Goal: Task Accomplishment & Management: Use online tool/utility

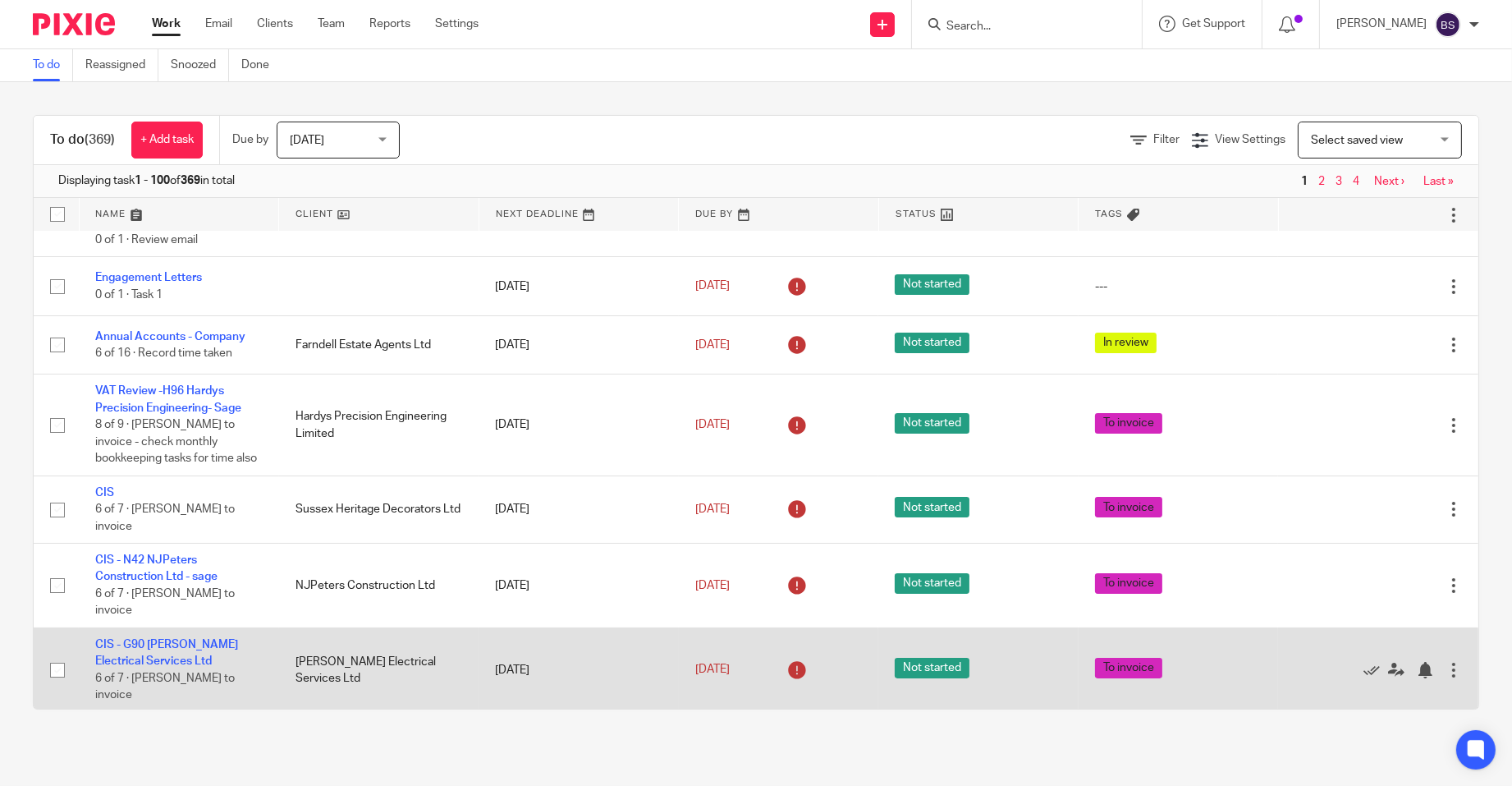
scroll to position [164, 0]
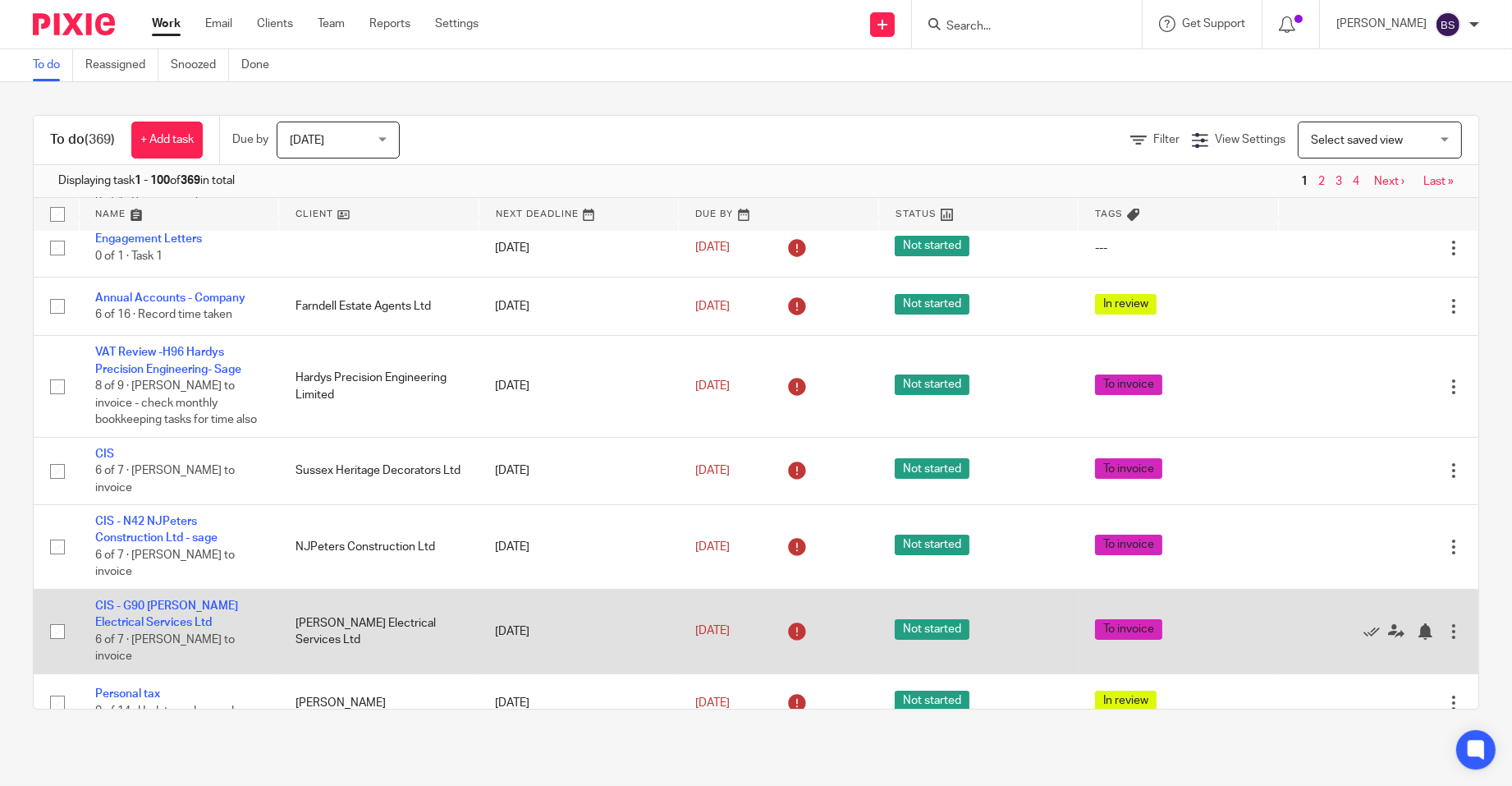
click at [143, 628] on td "CIS - G90 Grant Westover Electrical Services Ltd 6 of 7 · Brian Surridge to inv…" at bounding box center [178, 631] width 200 height 85
click at [165, 623] on link "CIS - G90 [PERSON_NAME] Electrical Services Ltd" at bounding box center [167, 615] width 143 height 28
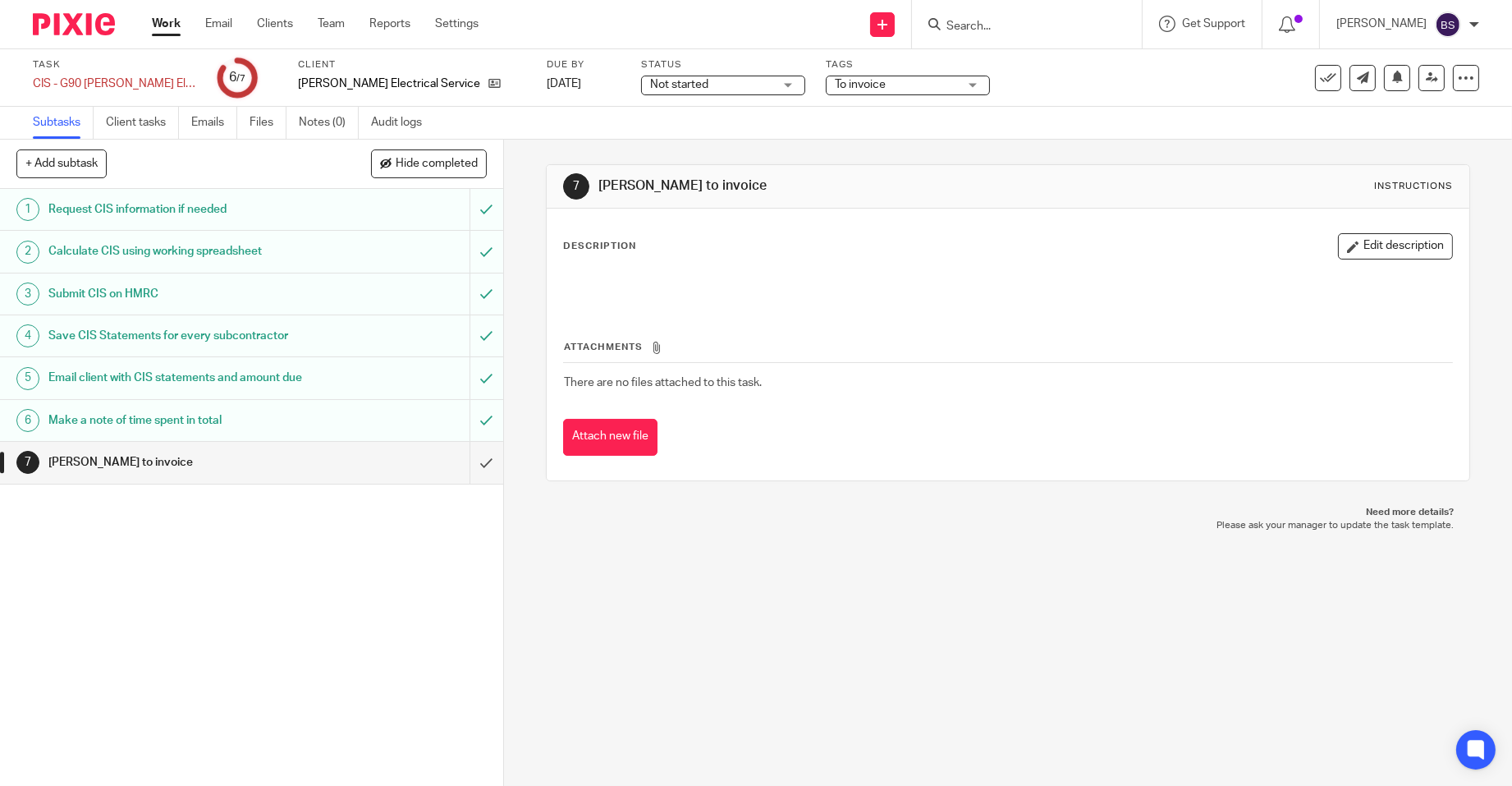
click at [151, 419] on h1 "Make a note of time spent in total" at bounding box center [184, 420] width 270 height 25
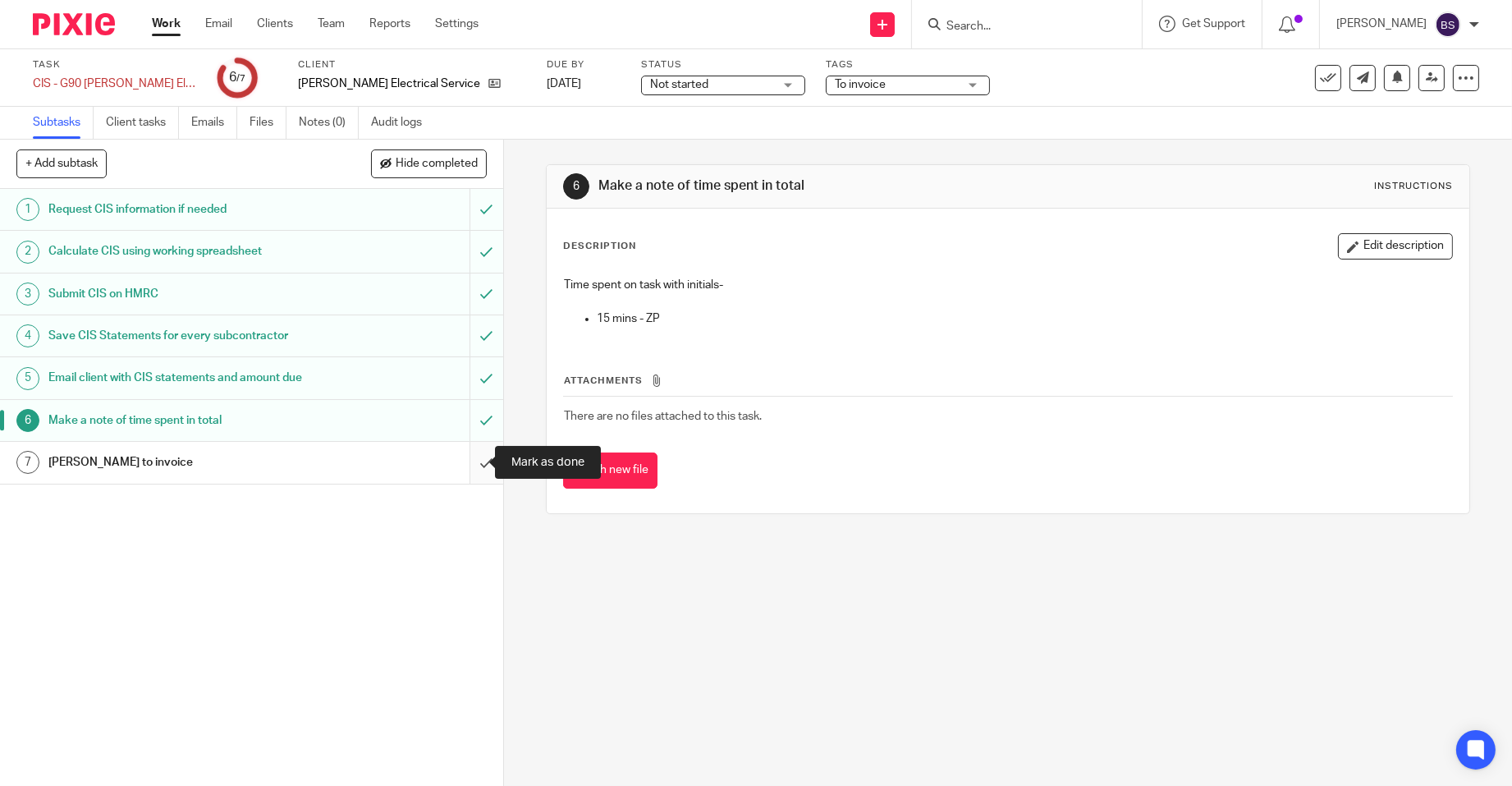
click at [466, 464] on input "submit" at bounding box center [252, 462] width 503 height 41
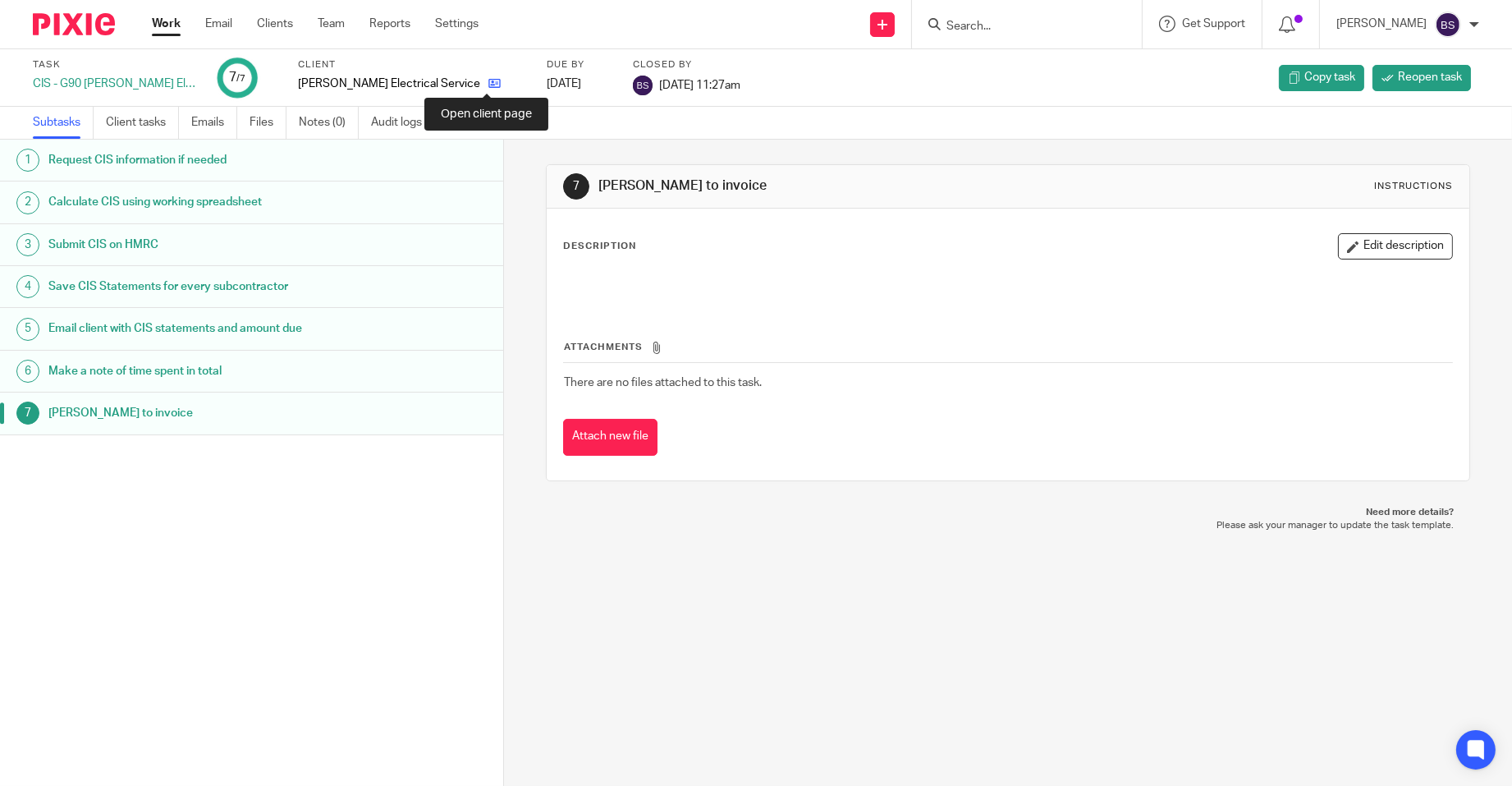
click at [488, 80] on icon at bounding box center [494, 83] width 12 height 12
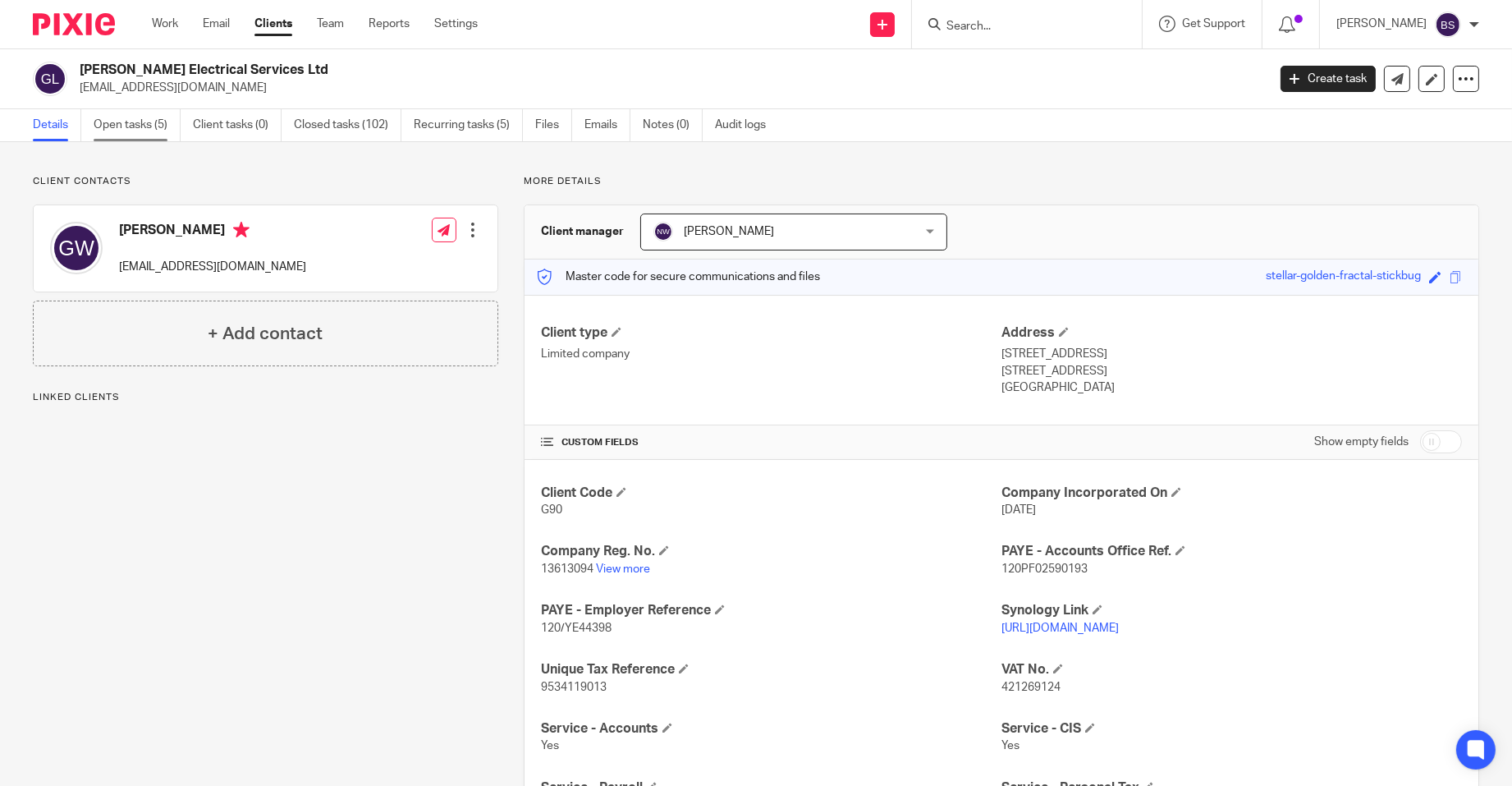
click at [145, 125] on link "Open tasks (5)" at bounding box center [137, 125] width 87 height 32
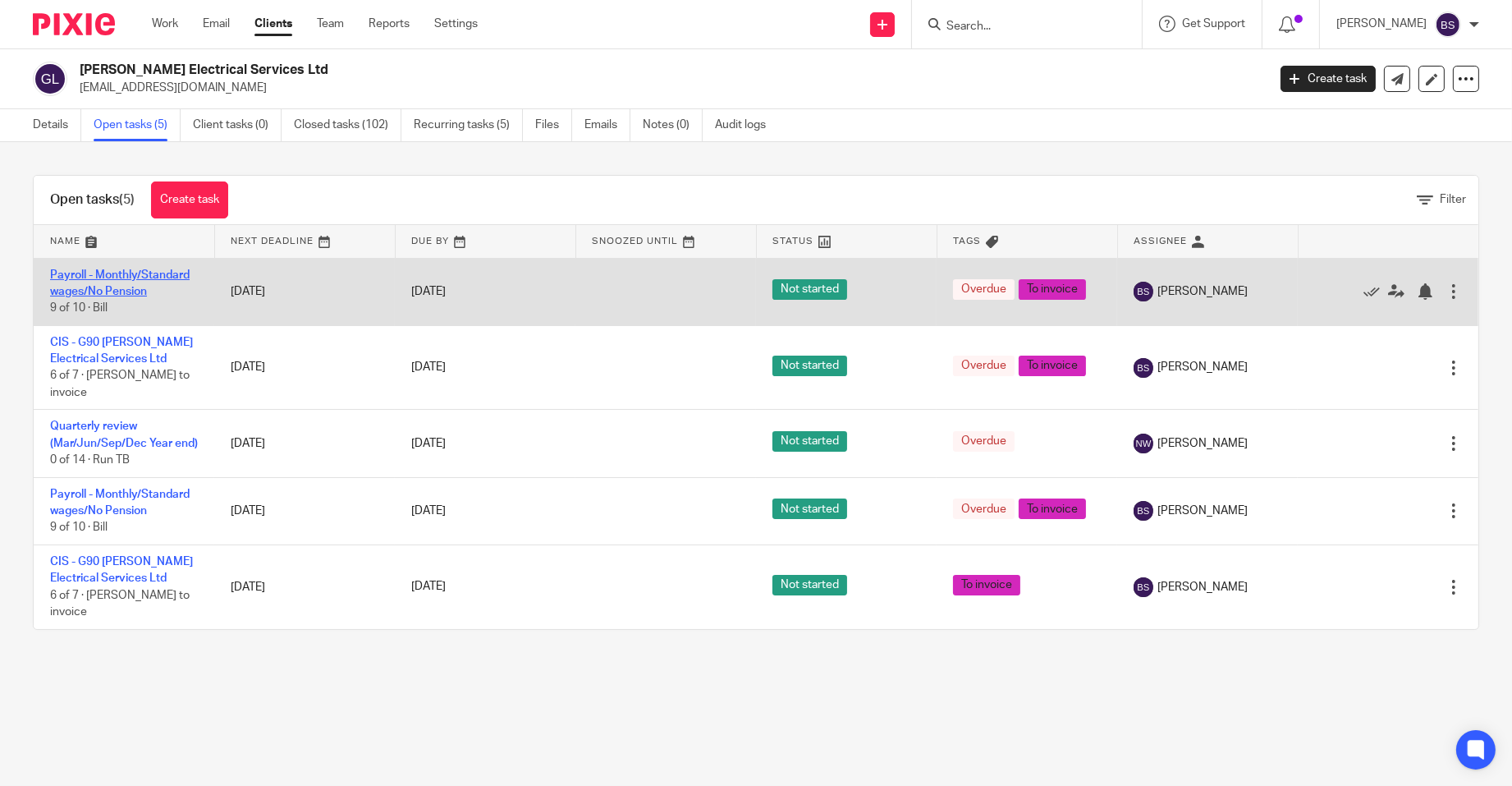
click at [99, 279] on link "Payroll - Monthly/Standard wages/No Pension" at bounding box center [120, 283] width 139 height 28
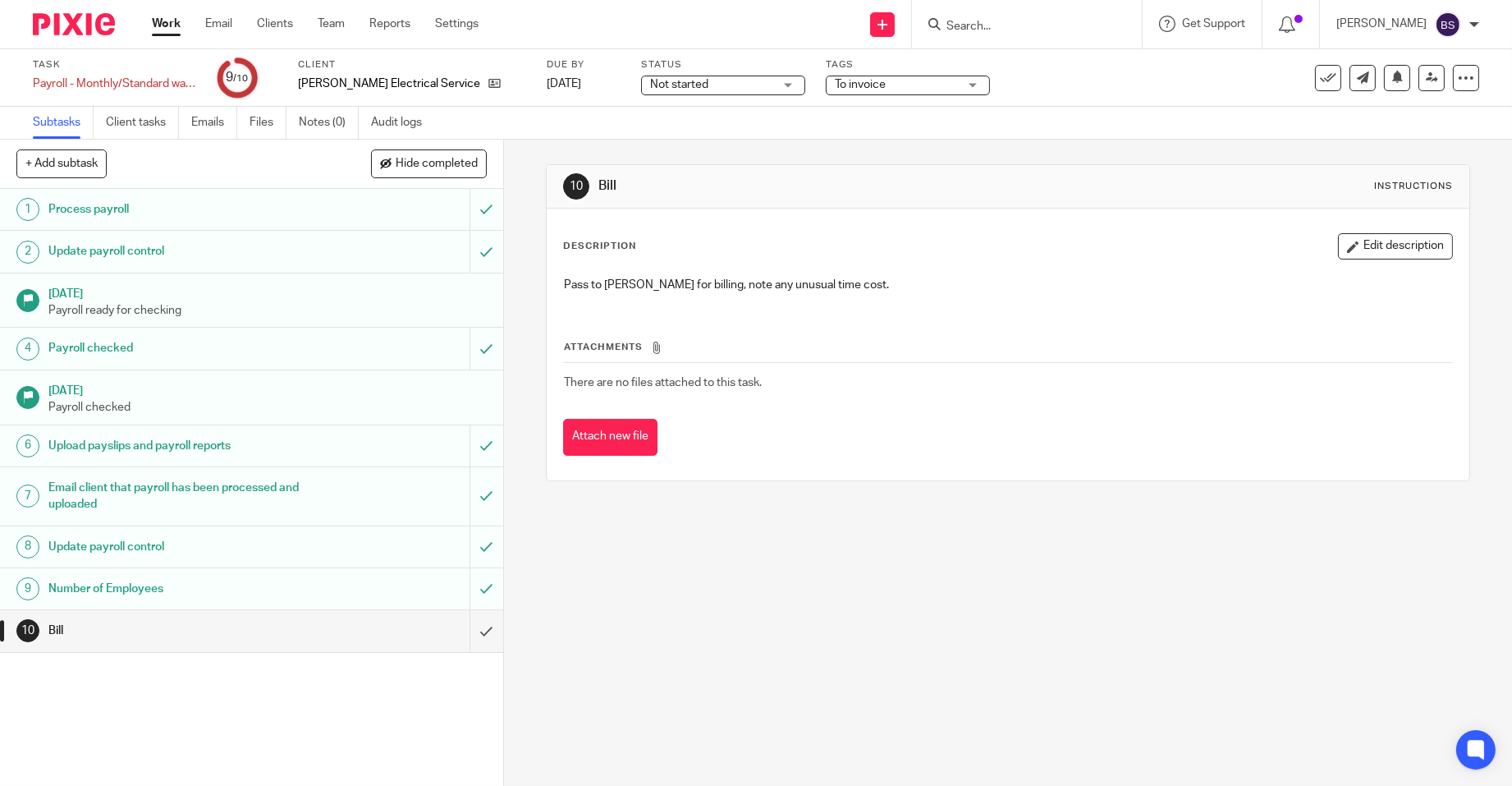
click at [97, 579] on h1 "Number of Employees" at bounding box center [184, 589] width 270 height 25
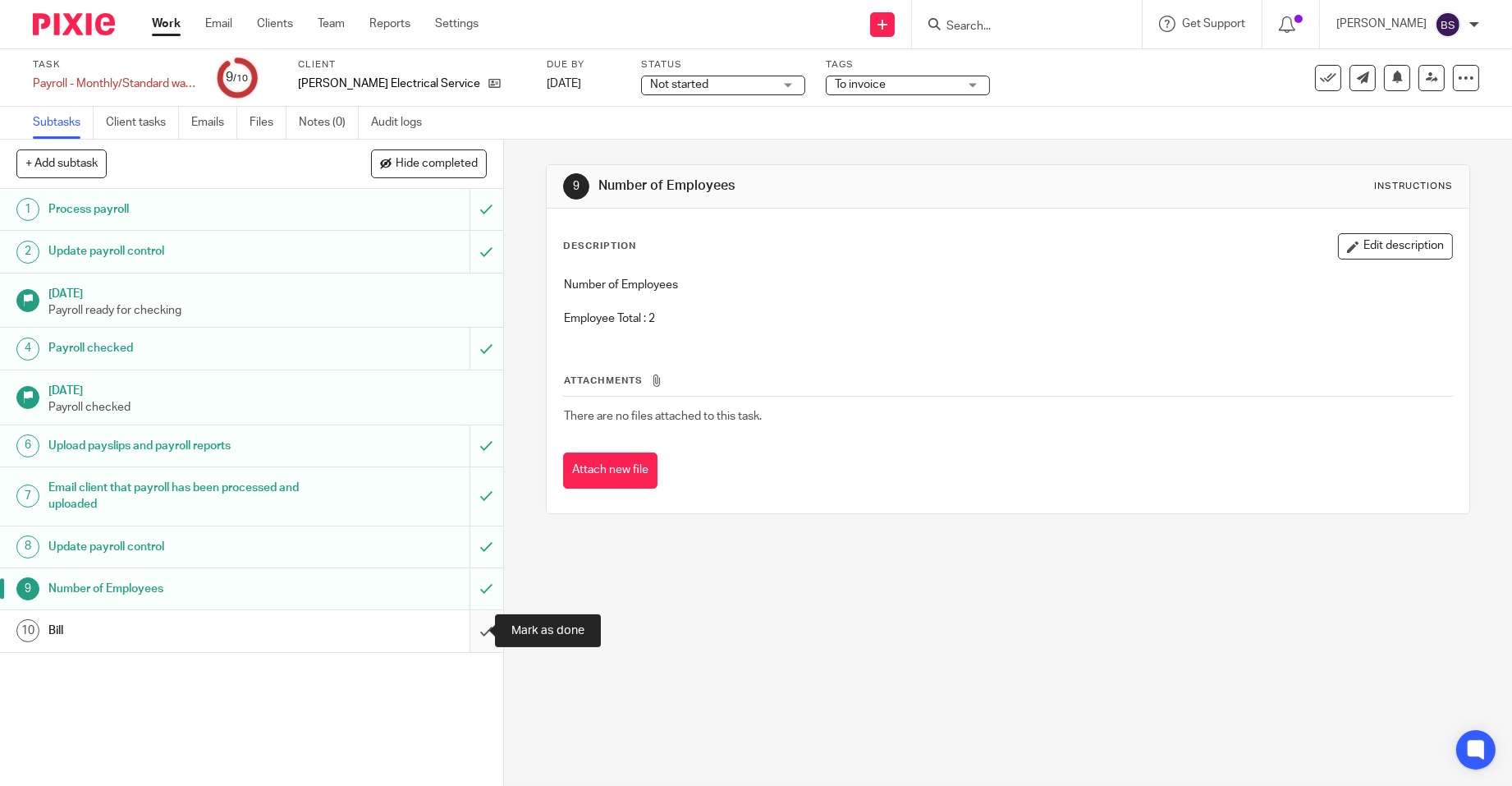
click at [467, 622] on input "submit" at bounding box center [252, 631] width 503 height 41
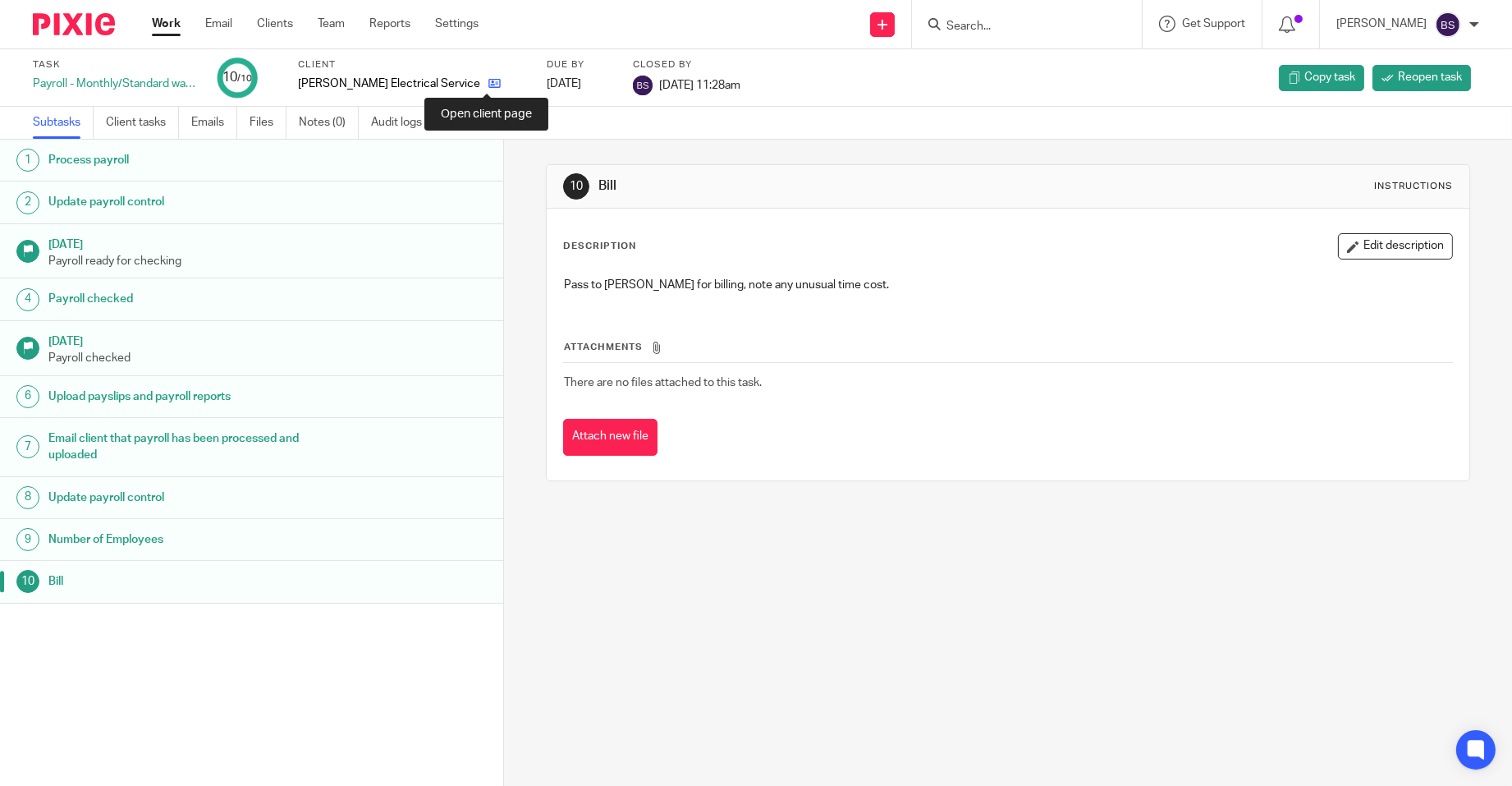
click at [488, 81] on icon at bounding box center [494, 83] width 12 height 12
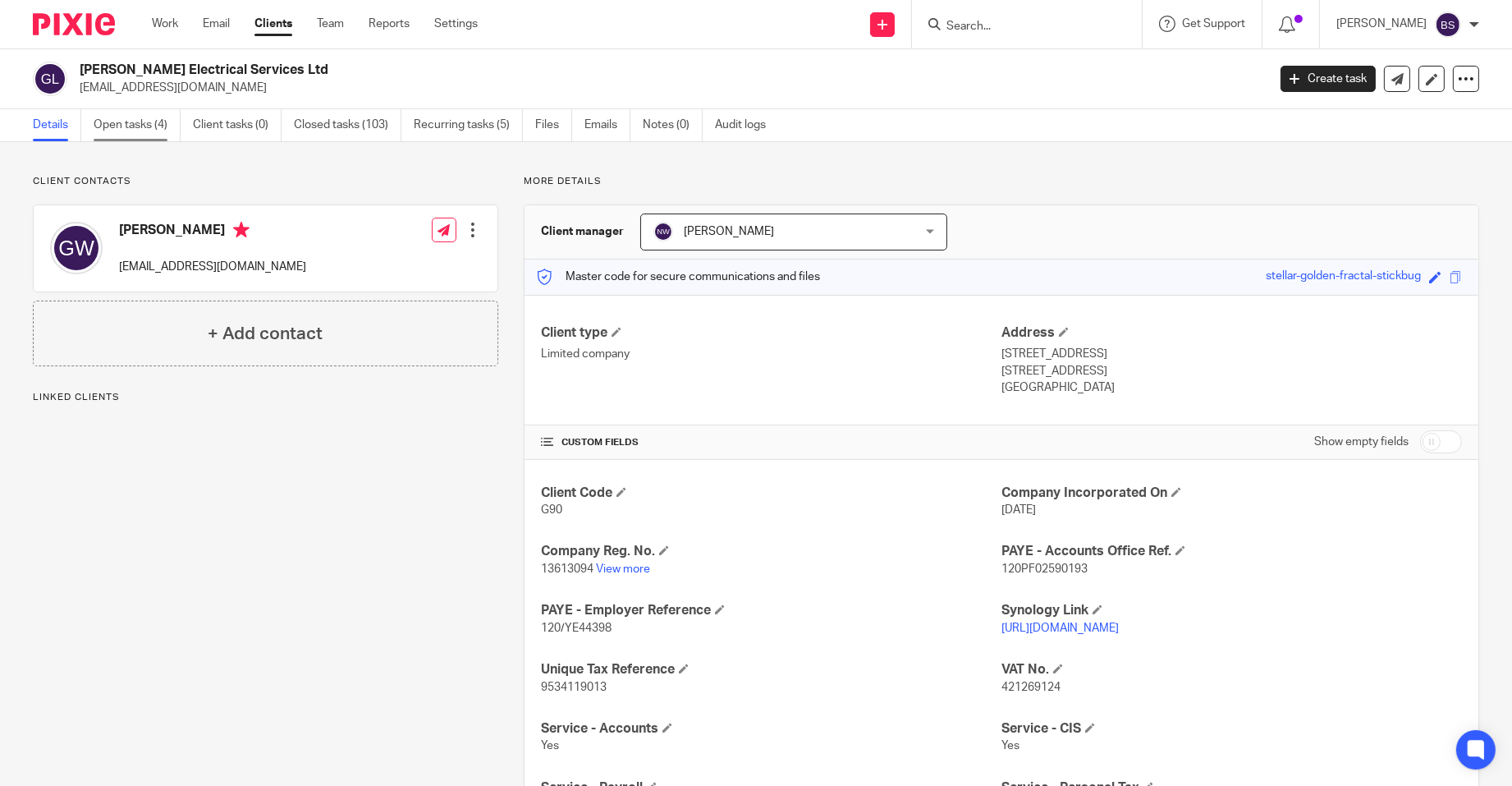
click at [132, 125] on link "Open tasks (4)" at bounding box center [137, 125] width 87 height 32
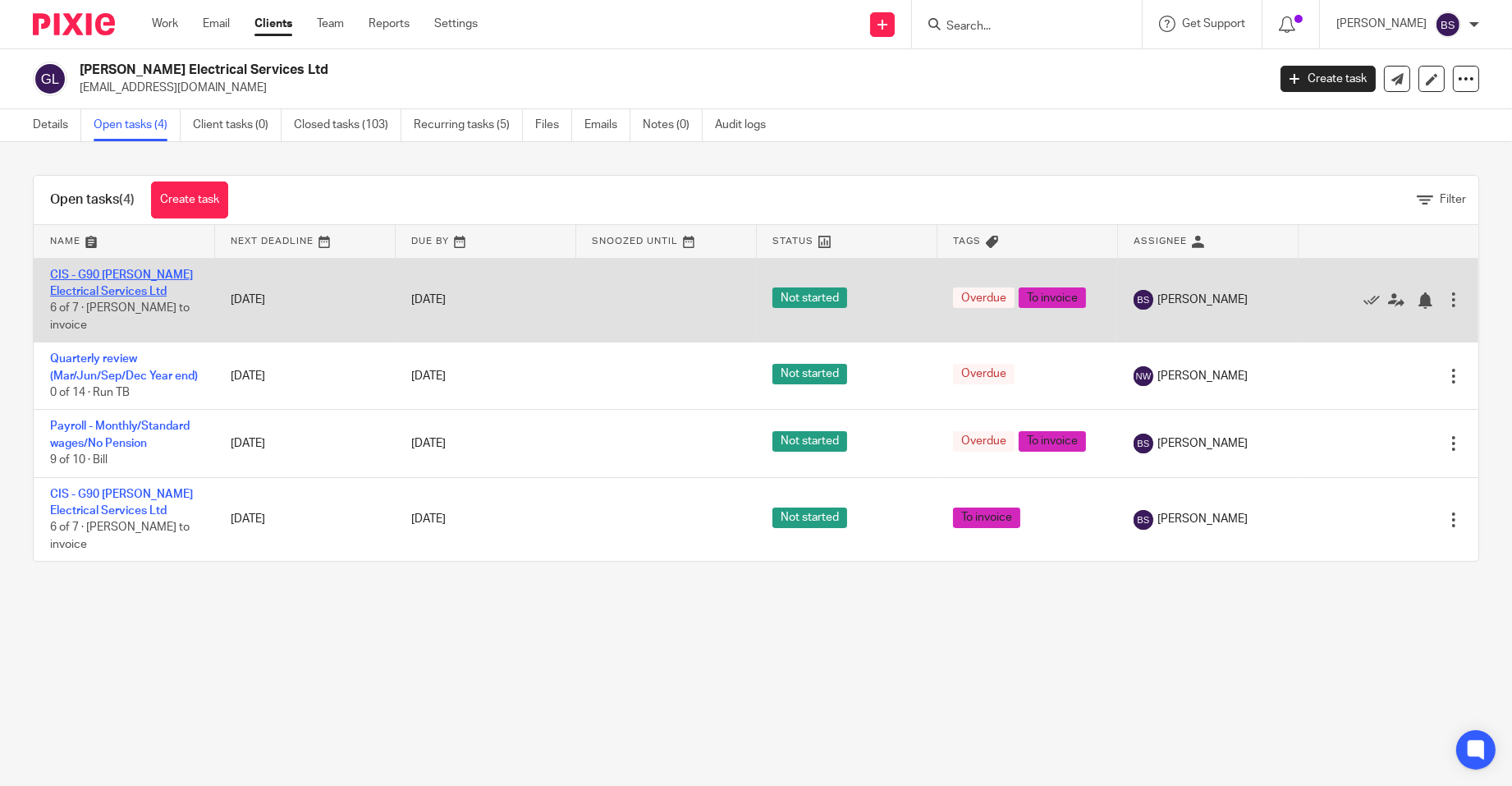
click at [99, 290] on link "CIS - G90 [PERSON_NAME] Electrical Services Ltd" at bounding box center [122, 283] width 143 height 28
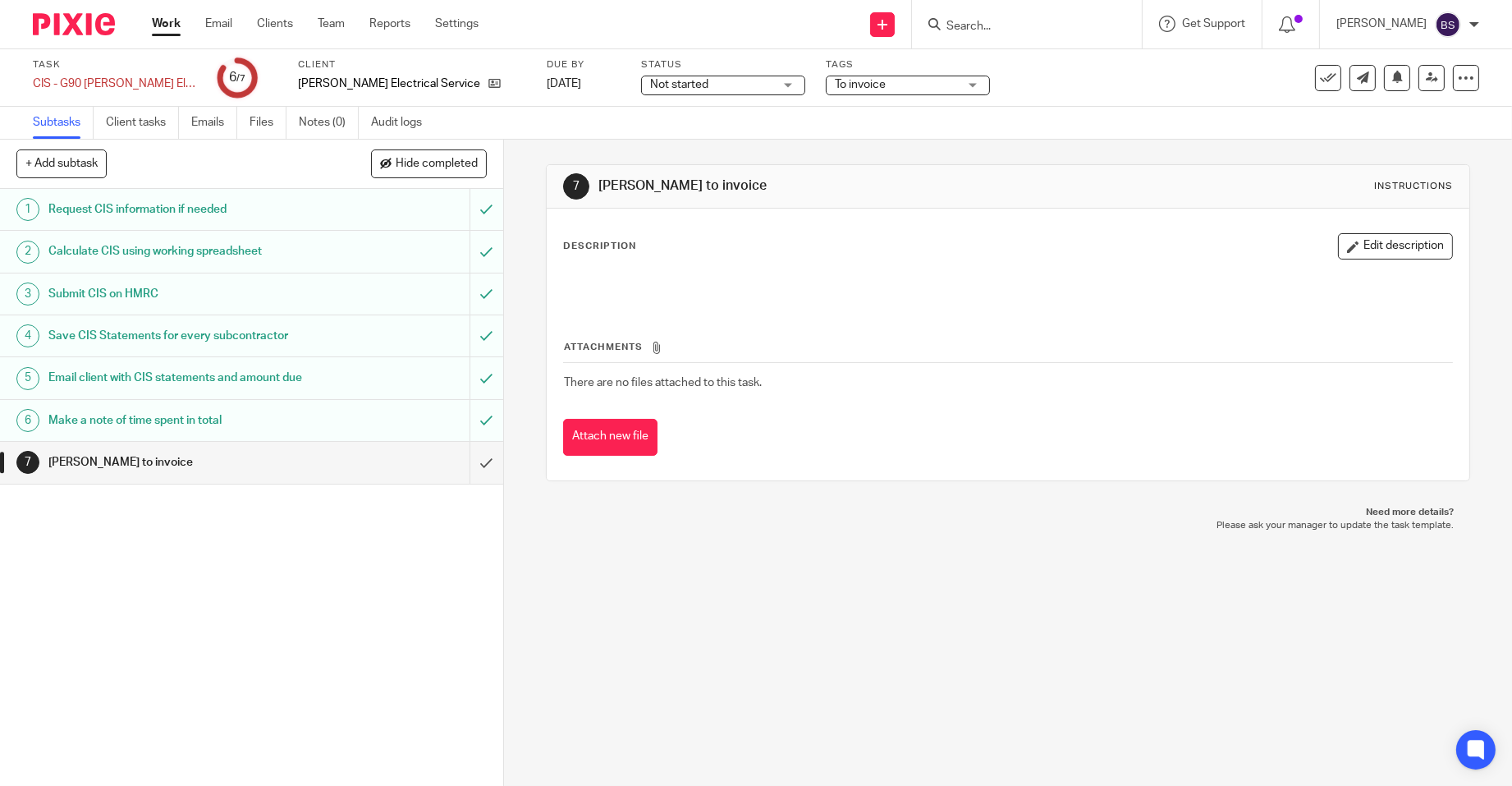
click at [138, 422] on h1 "Make a note of time spent in total" at bounding box center [184, 420] width 270 height 25
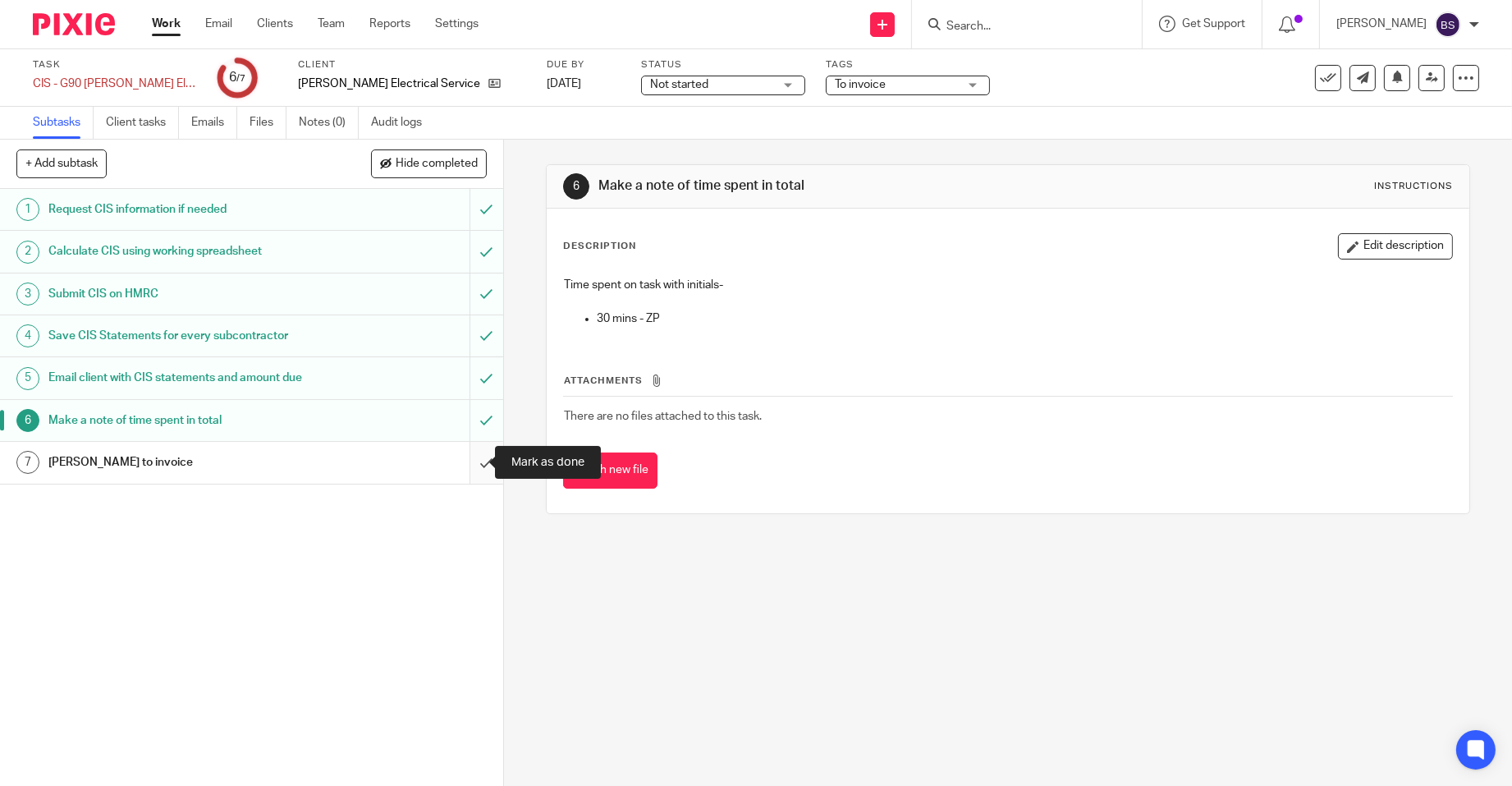
click at [471, 460] on input "submit" at bounding box center [252, 462] width 503 height 41
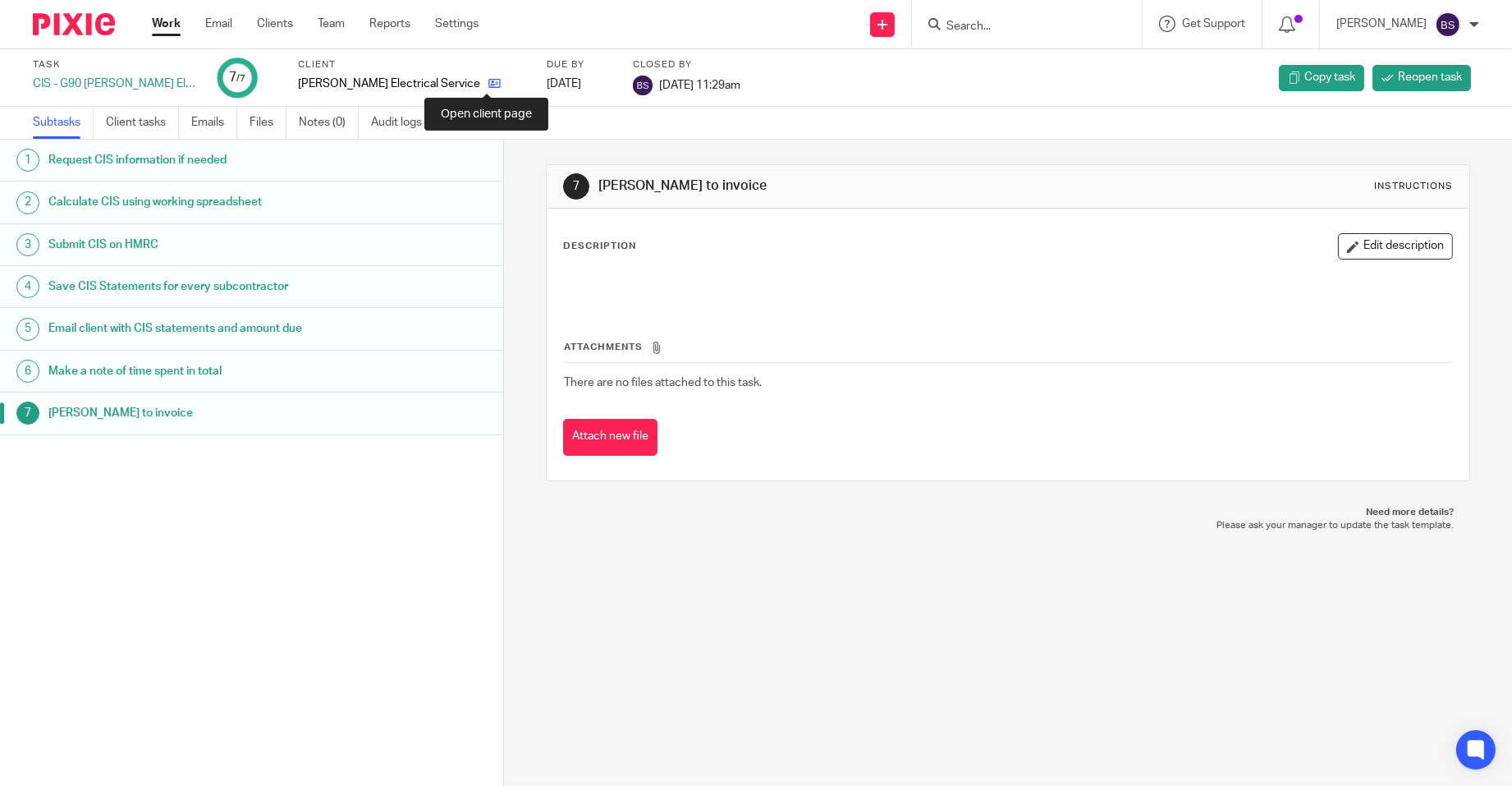
click at [489, 87] on icon at bounding box center [494, 83] width 12 height 12
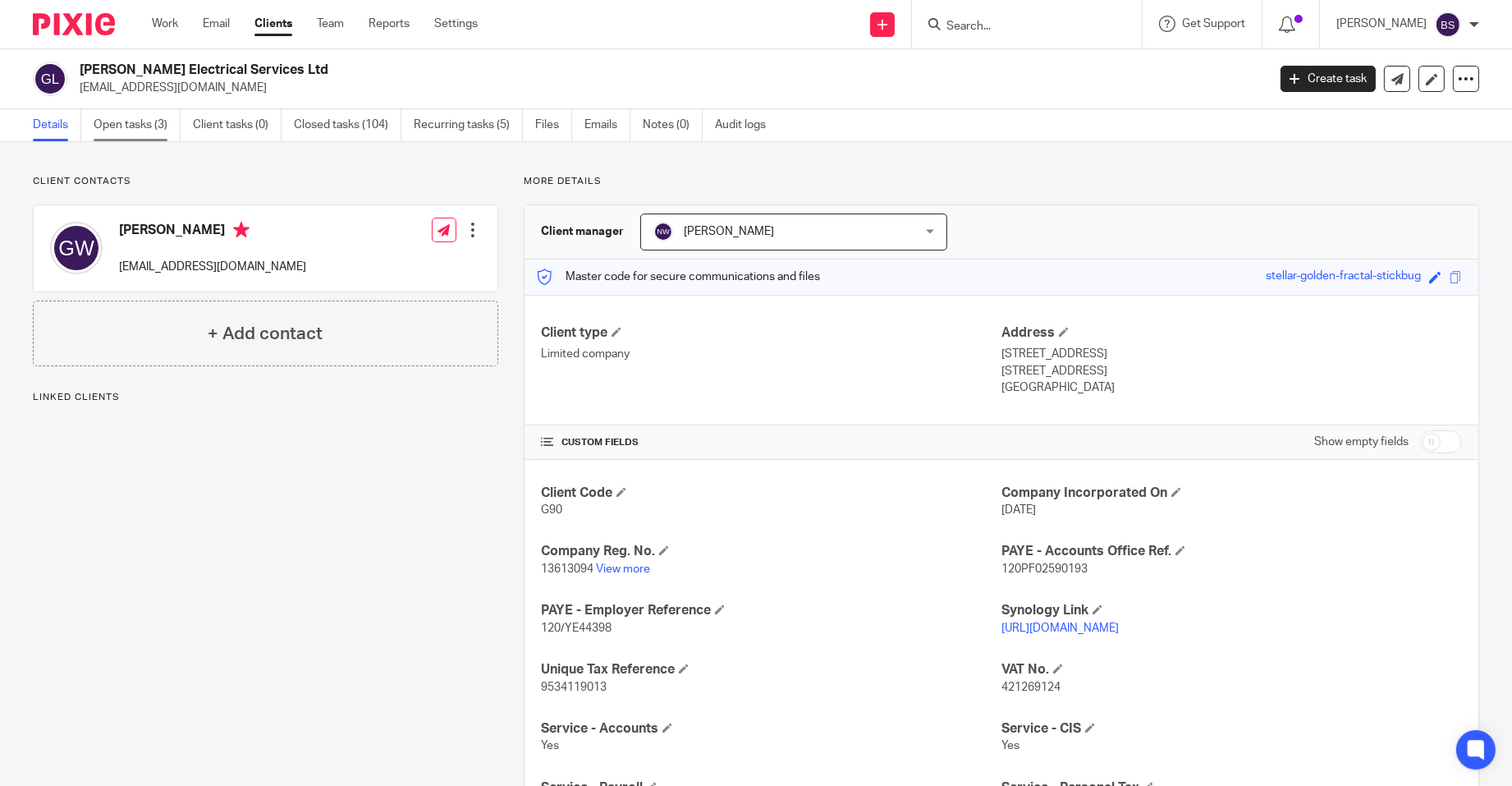
click at [146, 125] on link "Open tasks (3)" at bounding box center [137, 125] width 87 height 32
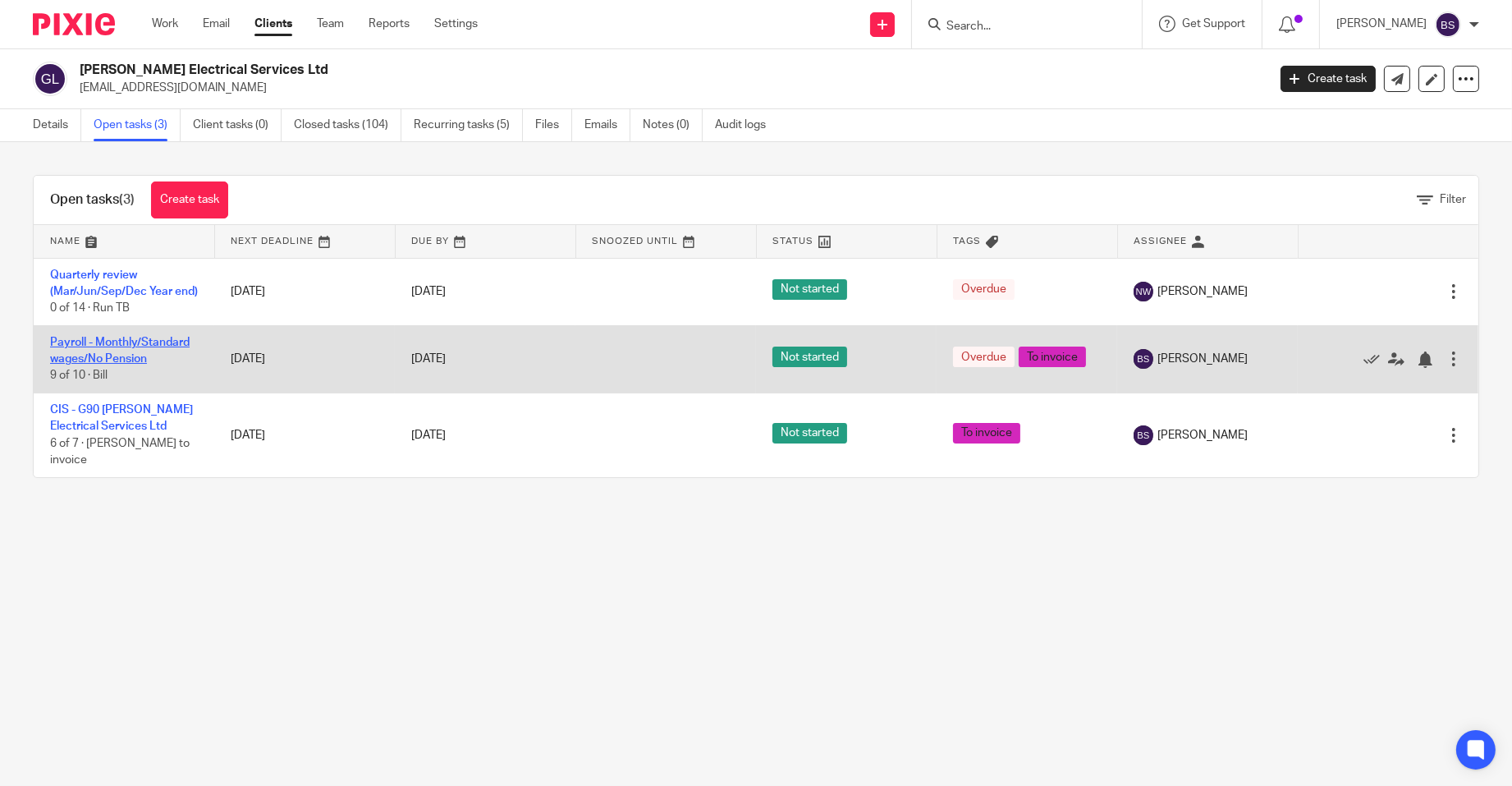
click at [82, 365] on link "Payroll - Monthly/Standard wages/No Pension" at bounding box center [120, 351] width 139 height 28
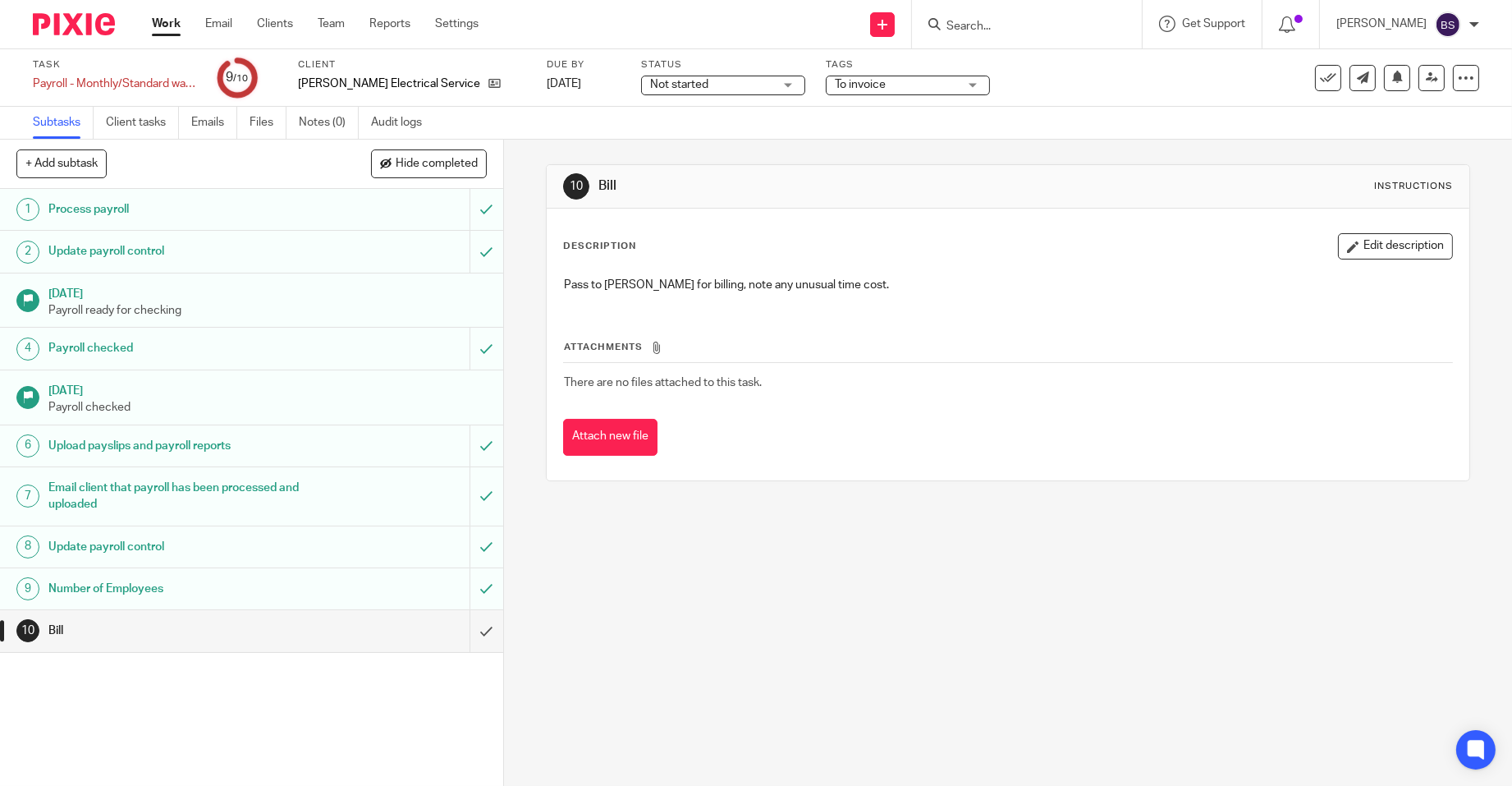
click at [166, 588] on h1 "Number of Employees" at bounding box center [184, 589] width 270 height 25
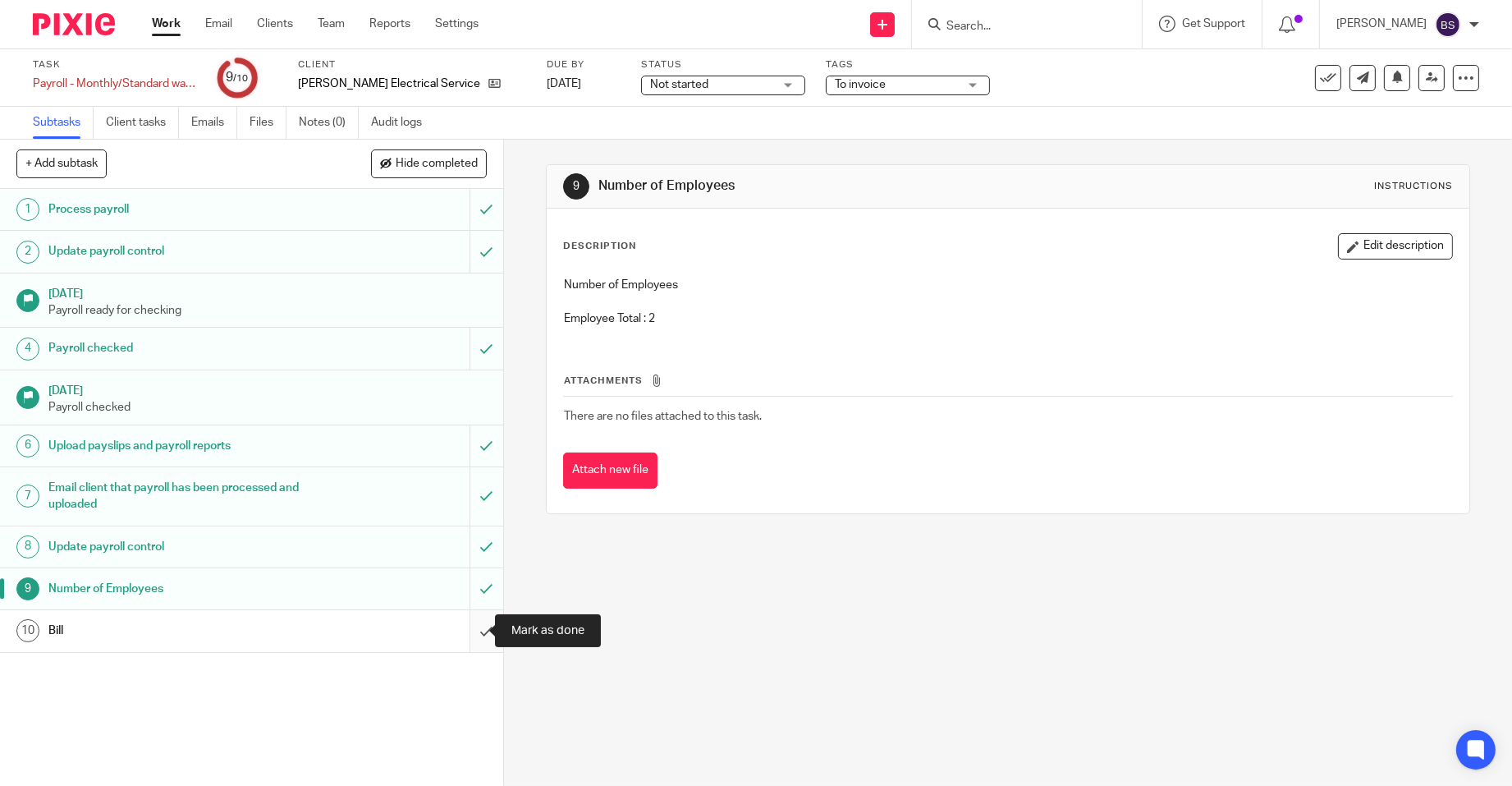
click at [468, 630] on input "submit" at bounding box center [252, 631] width 503 height 41
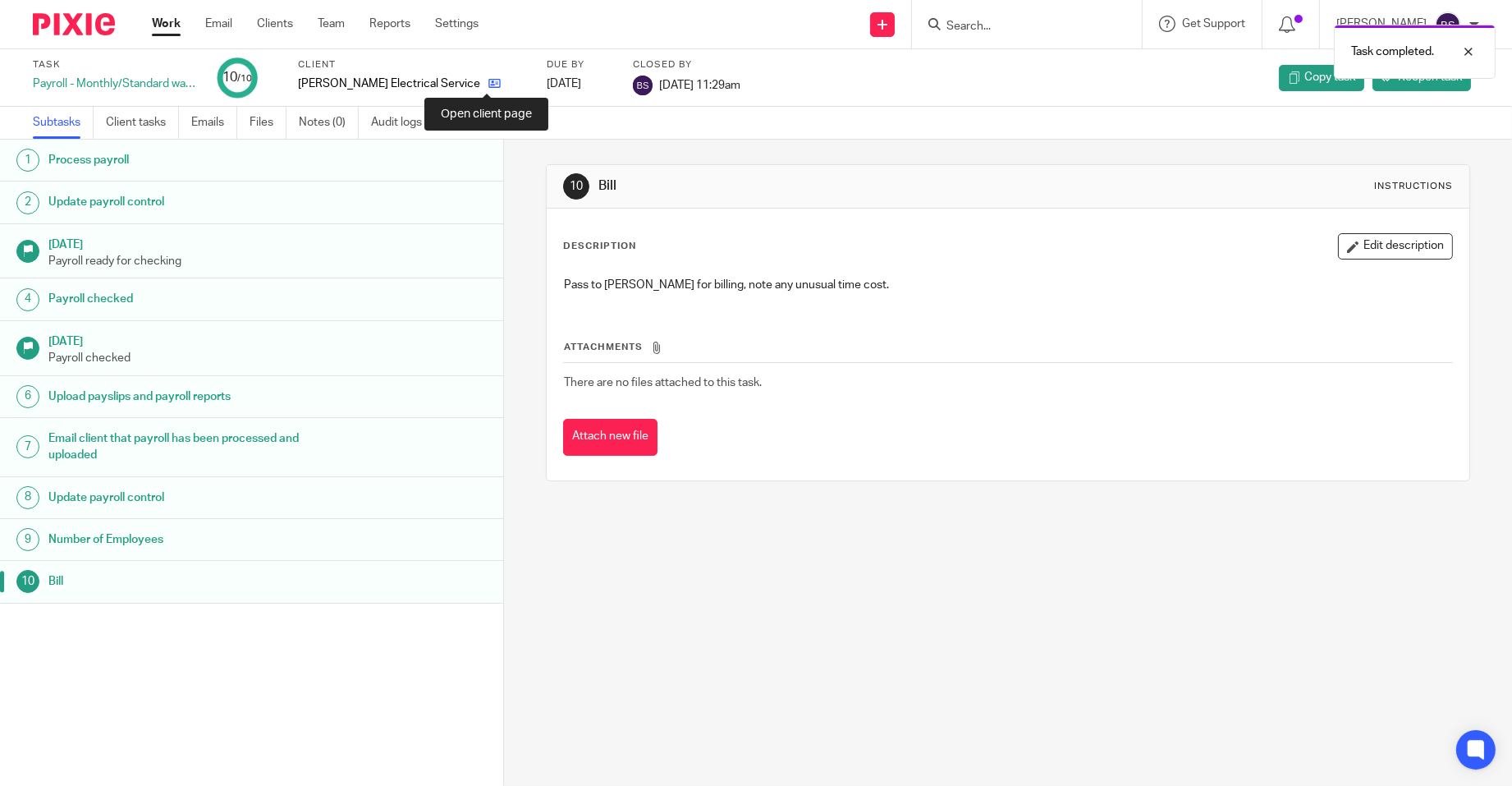
click at [488, 82] on icon at bounding box center [494, 83] width 12 height 12
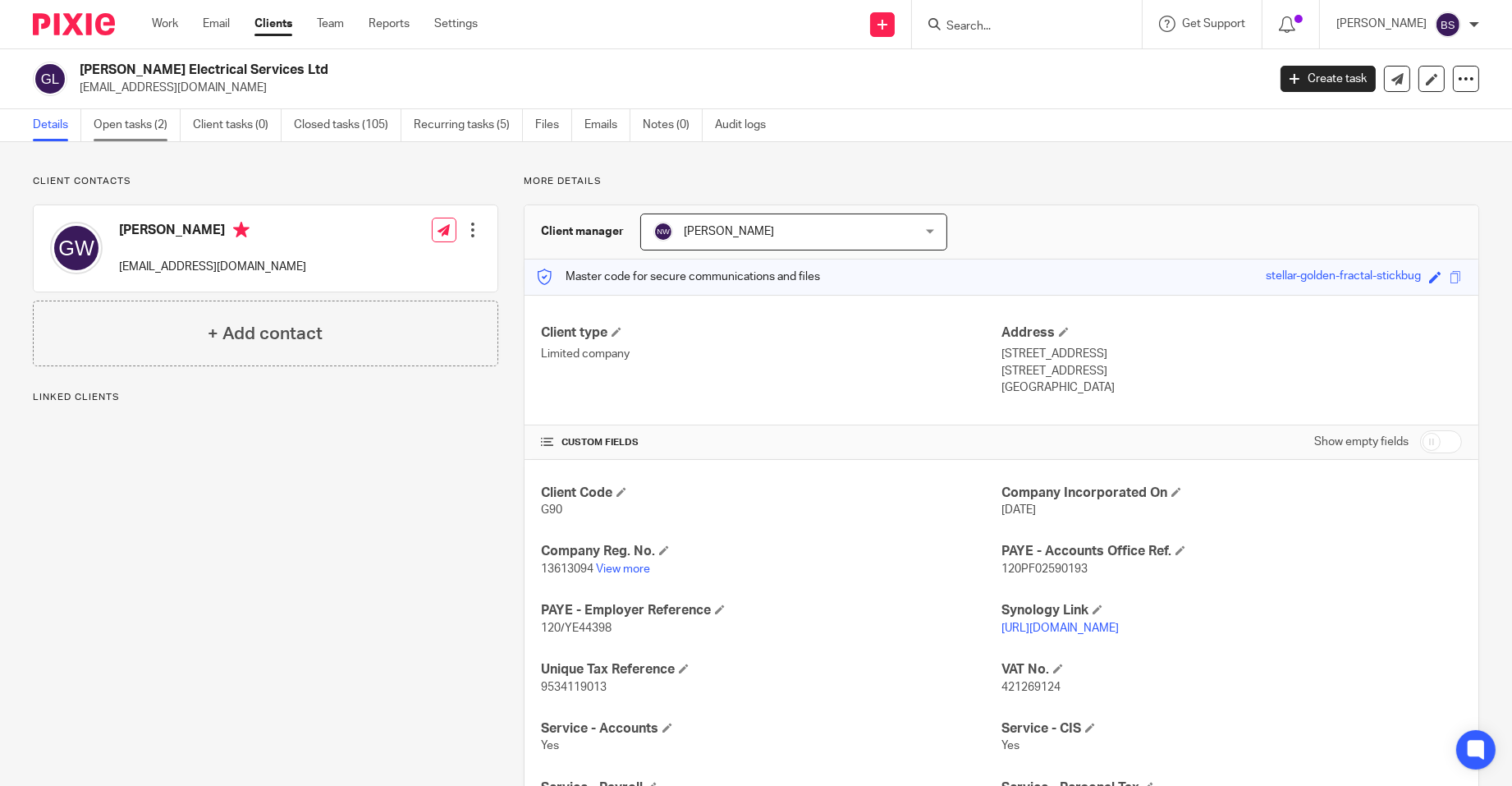
click at [122, 123] on link "Open tasks (2)" at bounding box center [137, 125] width 87 height 32
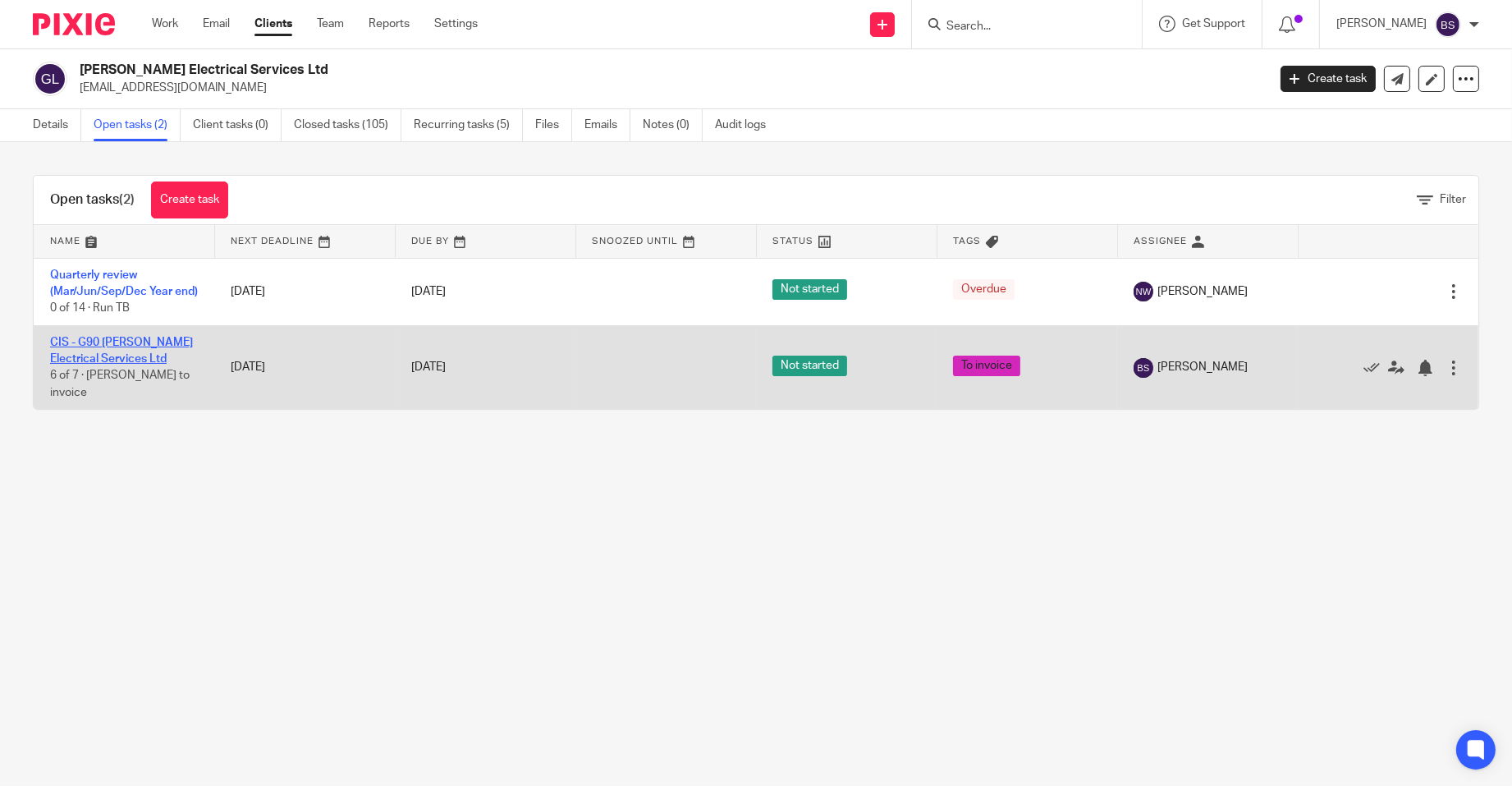
click at [116, 365] on link "CIS - G90 [PERSON_NAME] Electrical Services Ltd" at bounding box center [122, 351] width 143 height 28
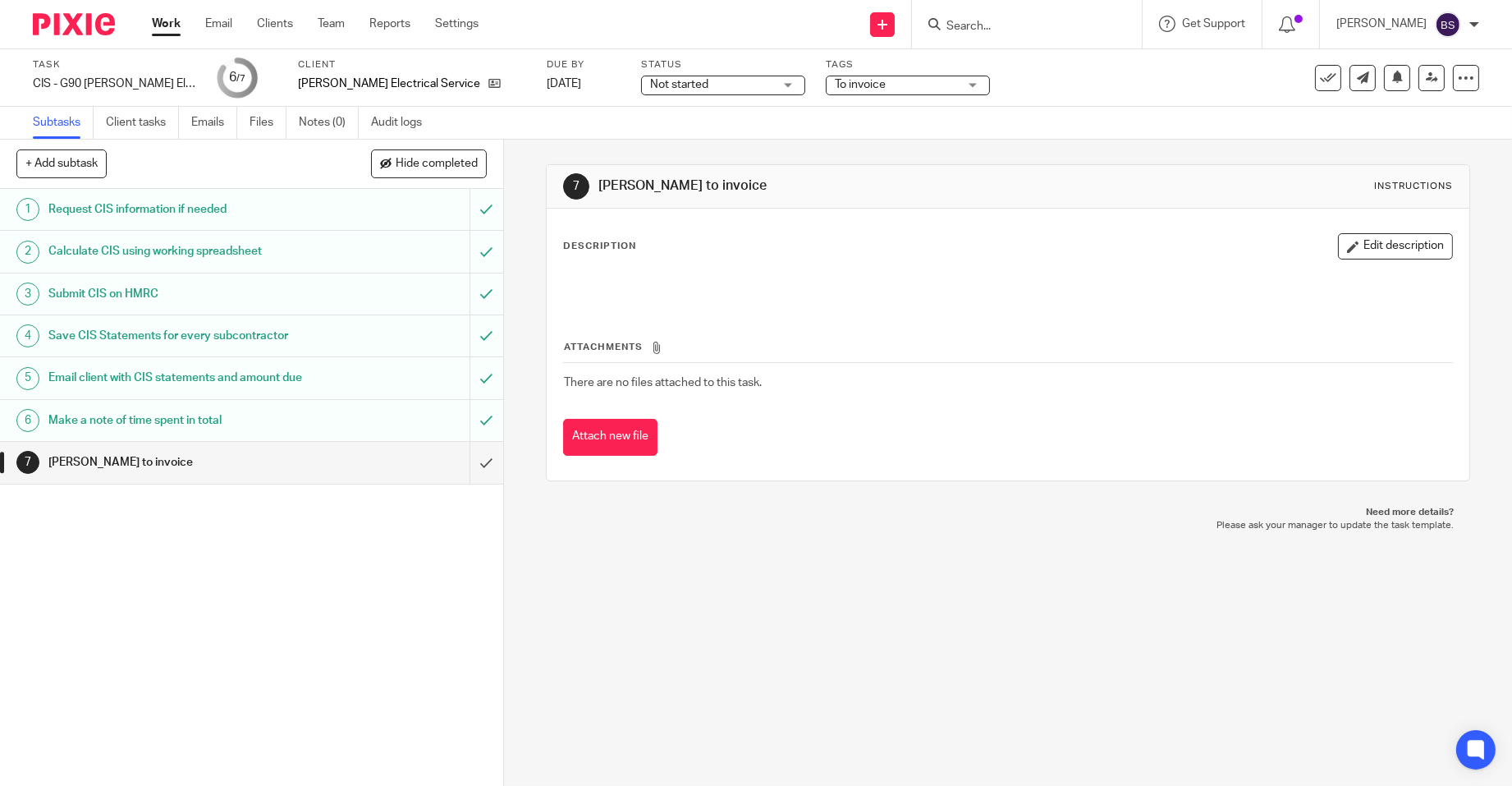
click at [211, 417] on h1 "Make a note of time spent in total" at bounding box center [184, 420] width 270 height 25
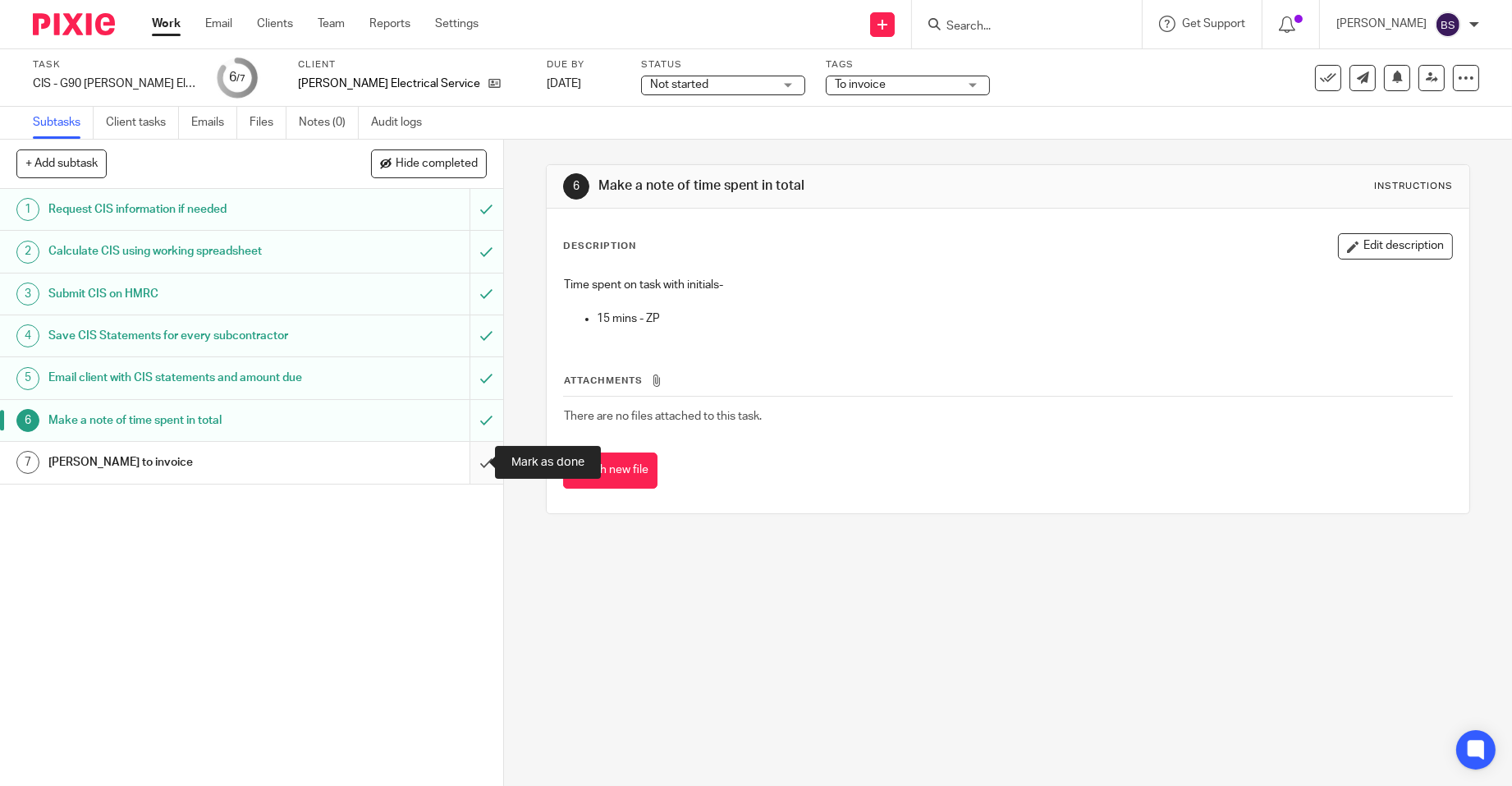
click at [464, 460] on input "submit" at bounding box center [252, 462] width 503 height 41
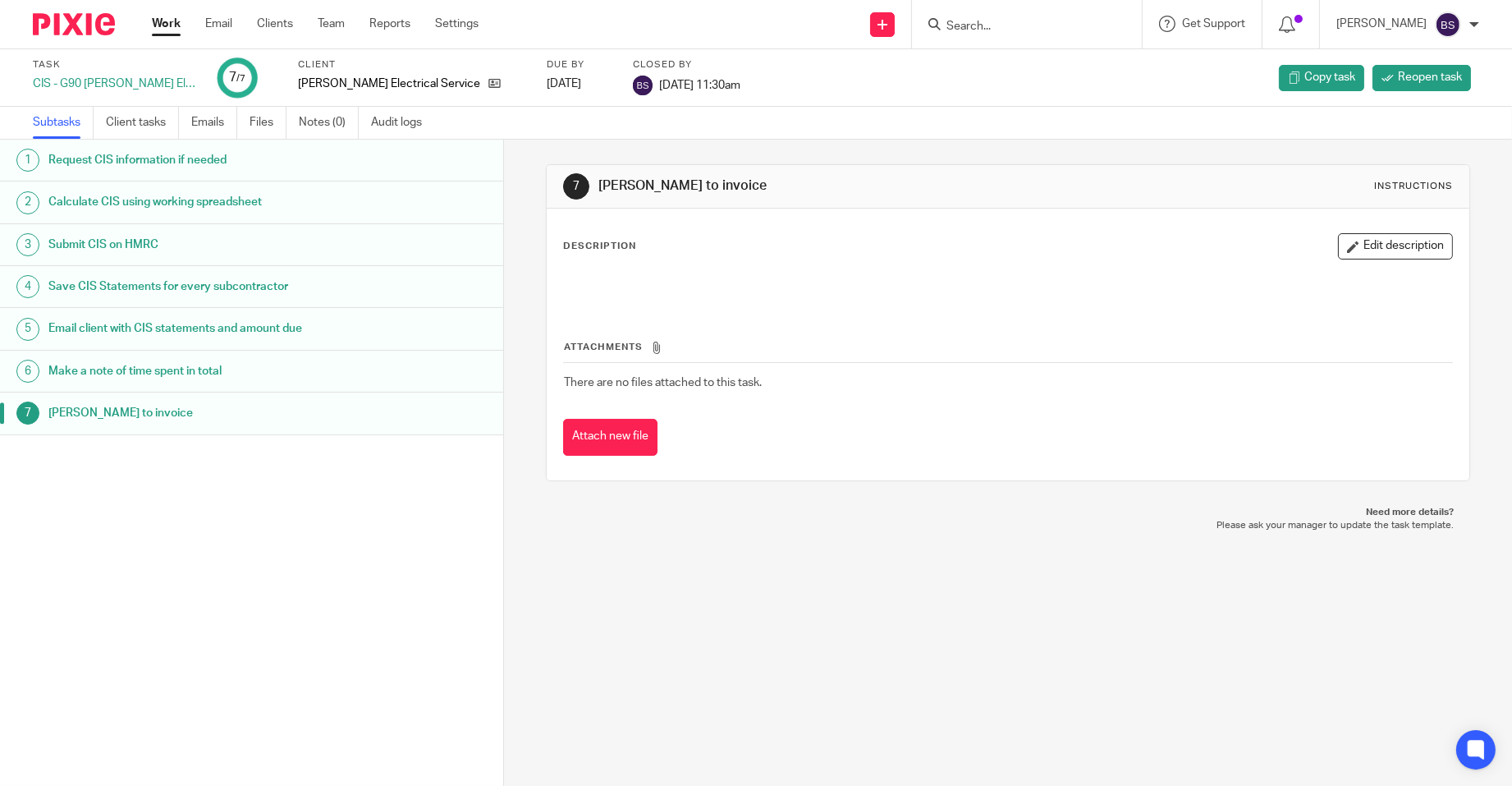
click at [158, 19] on link "Work" at bounding box center [166, 24] width 29 height 17
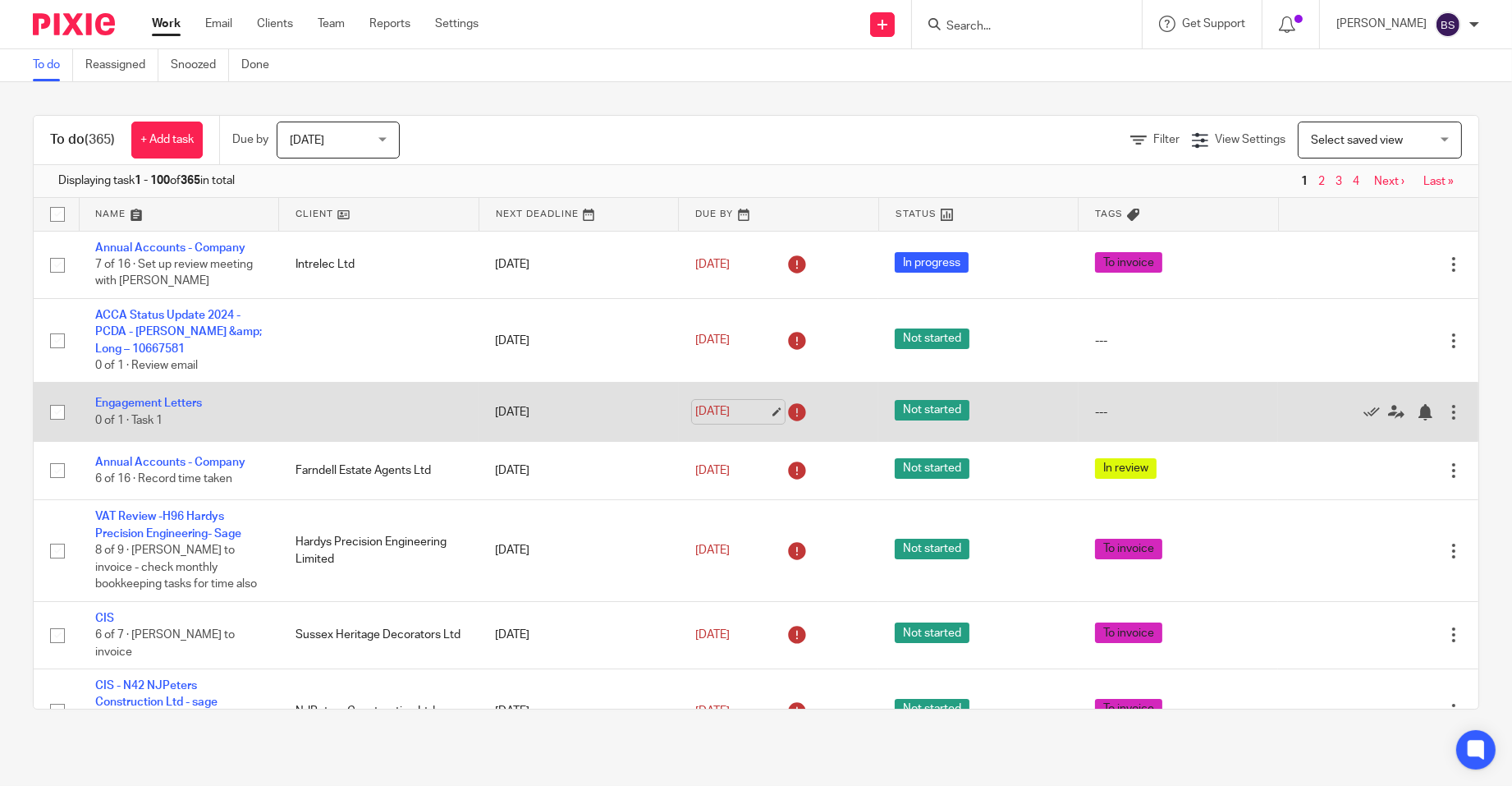
click at [720, 413] on link "1 Jul 2025" at bounding box center [732, 412] width 74 height 18
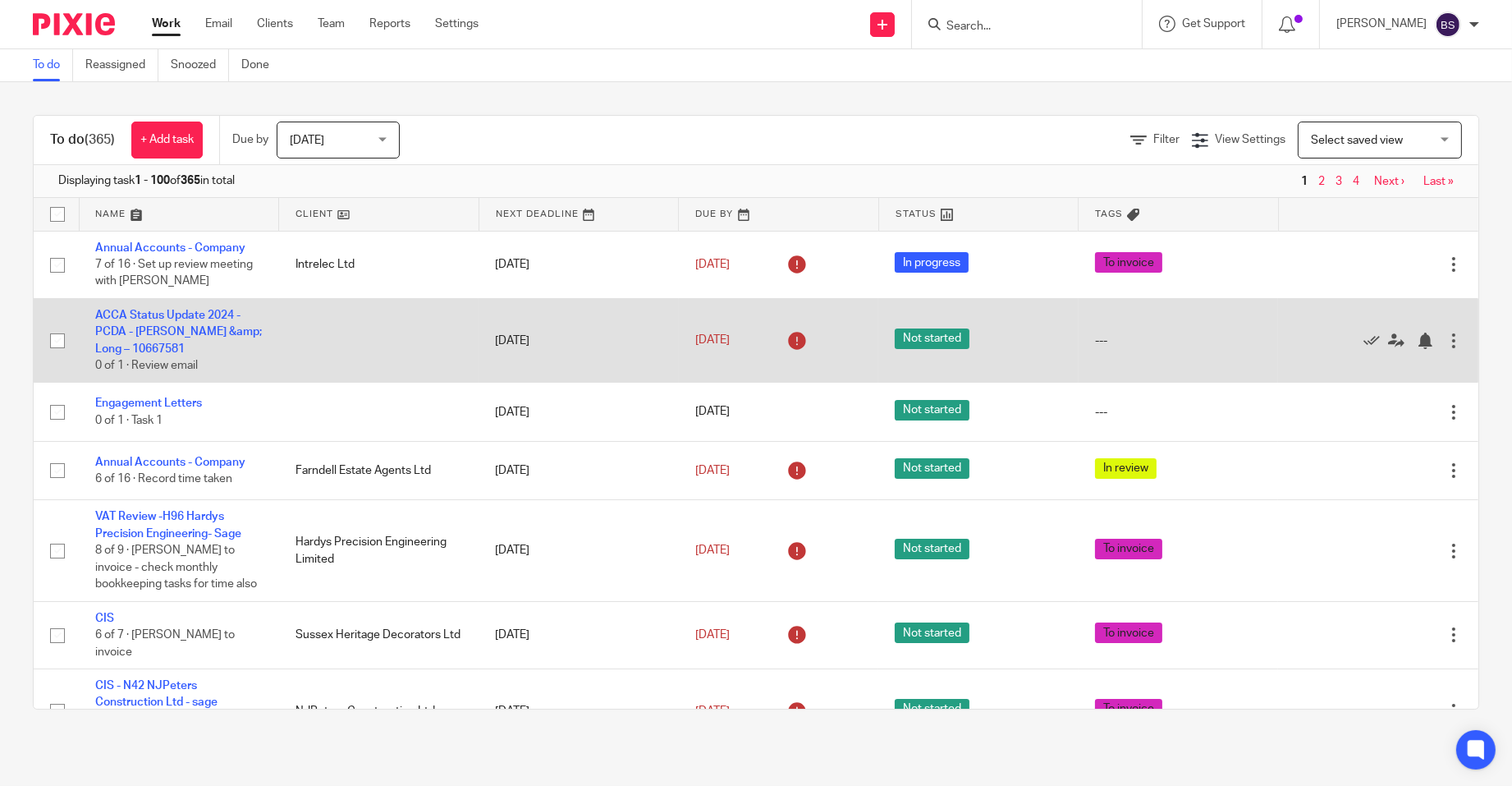
click at [1445, 334] on div at bounding box center [1453, 341] width 17 height 17
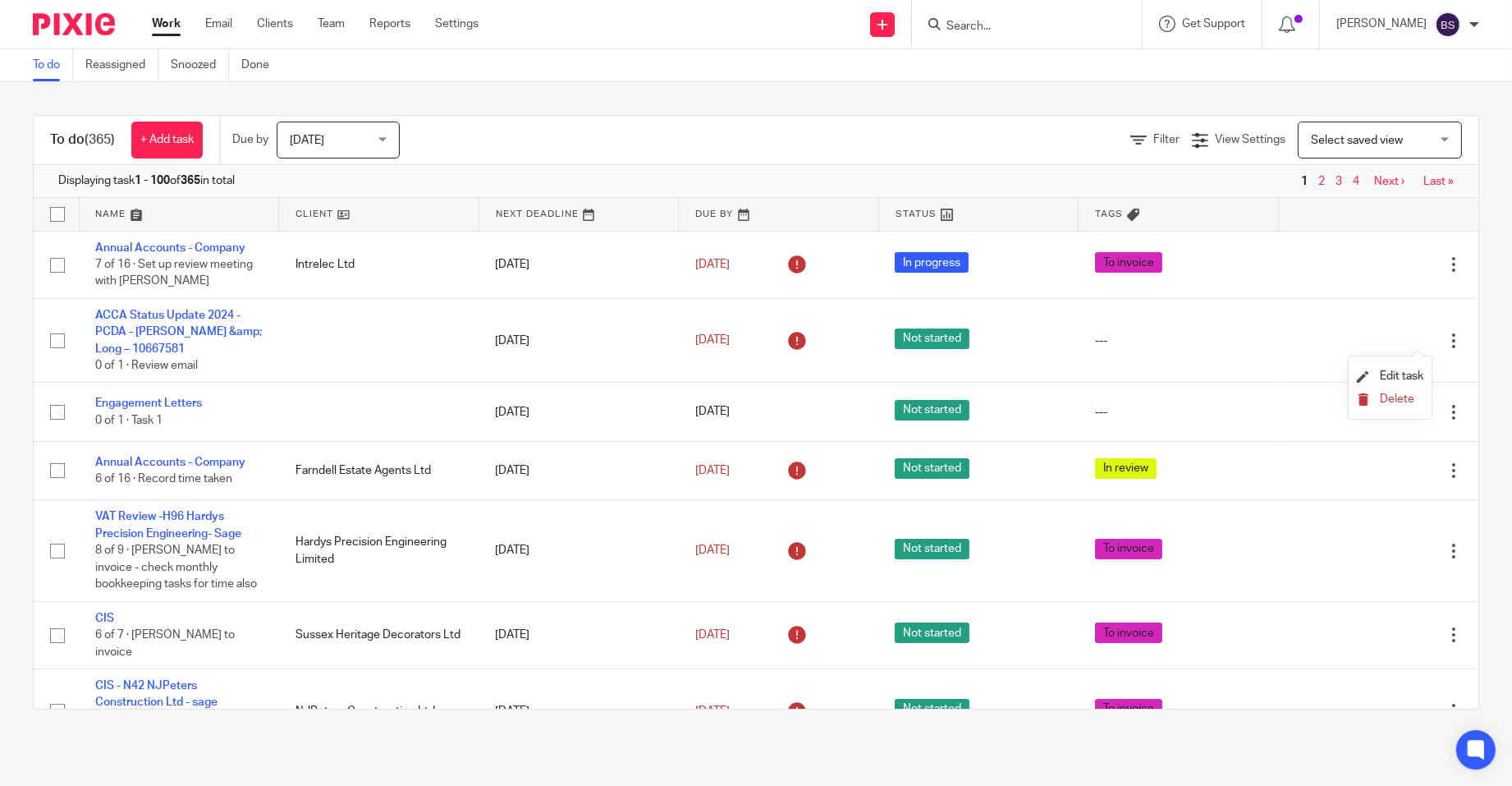
click at [1385, 403] on span "Delete" at bounding box center [1396, 398] width 34 height 11
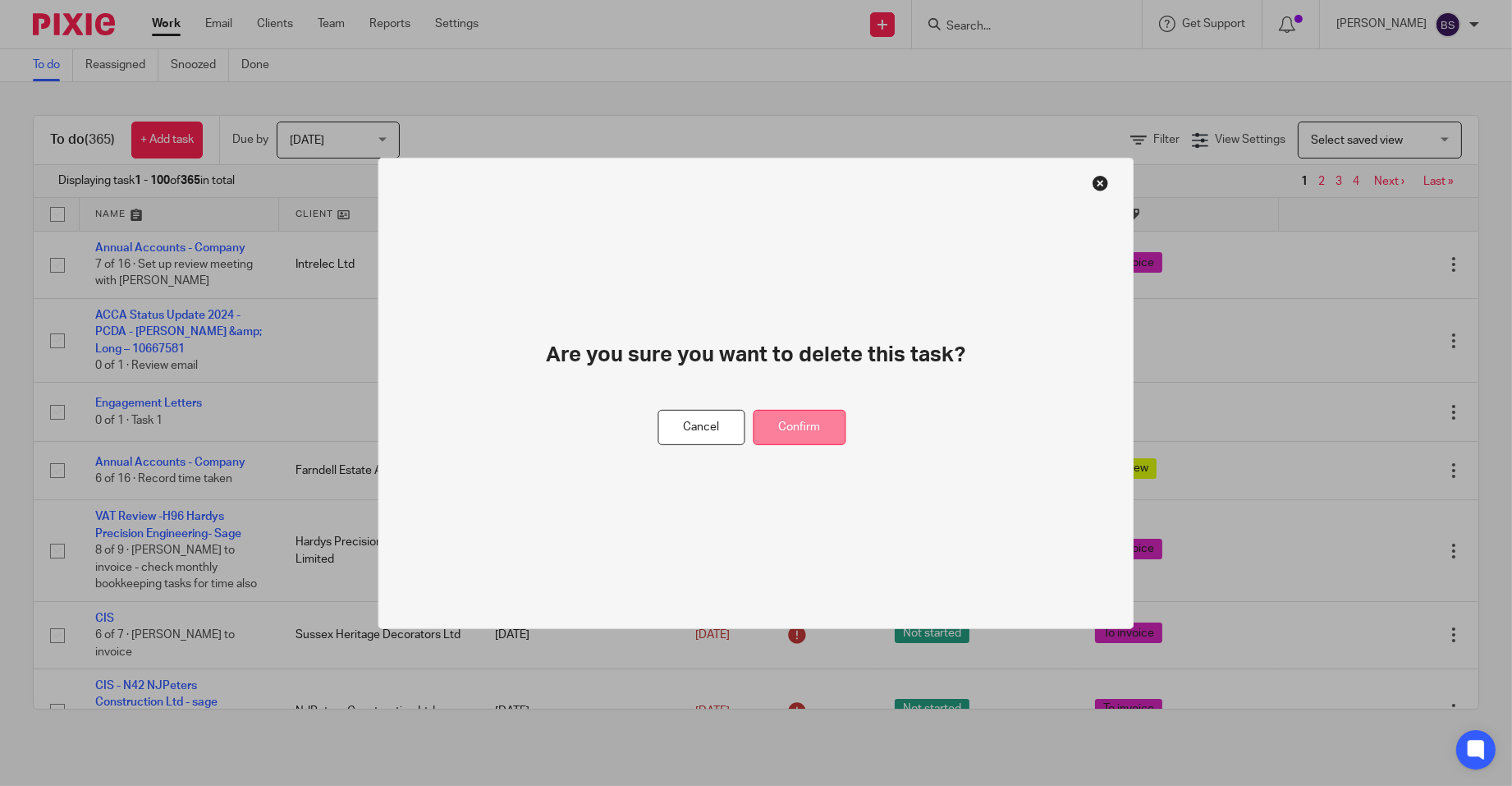
click at [797, 419] on button "Confirm" at bounding box center [799, 427] width 93 height 35
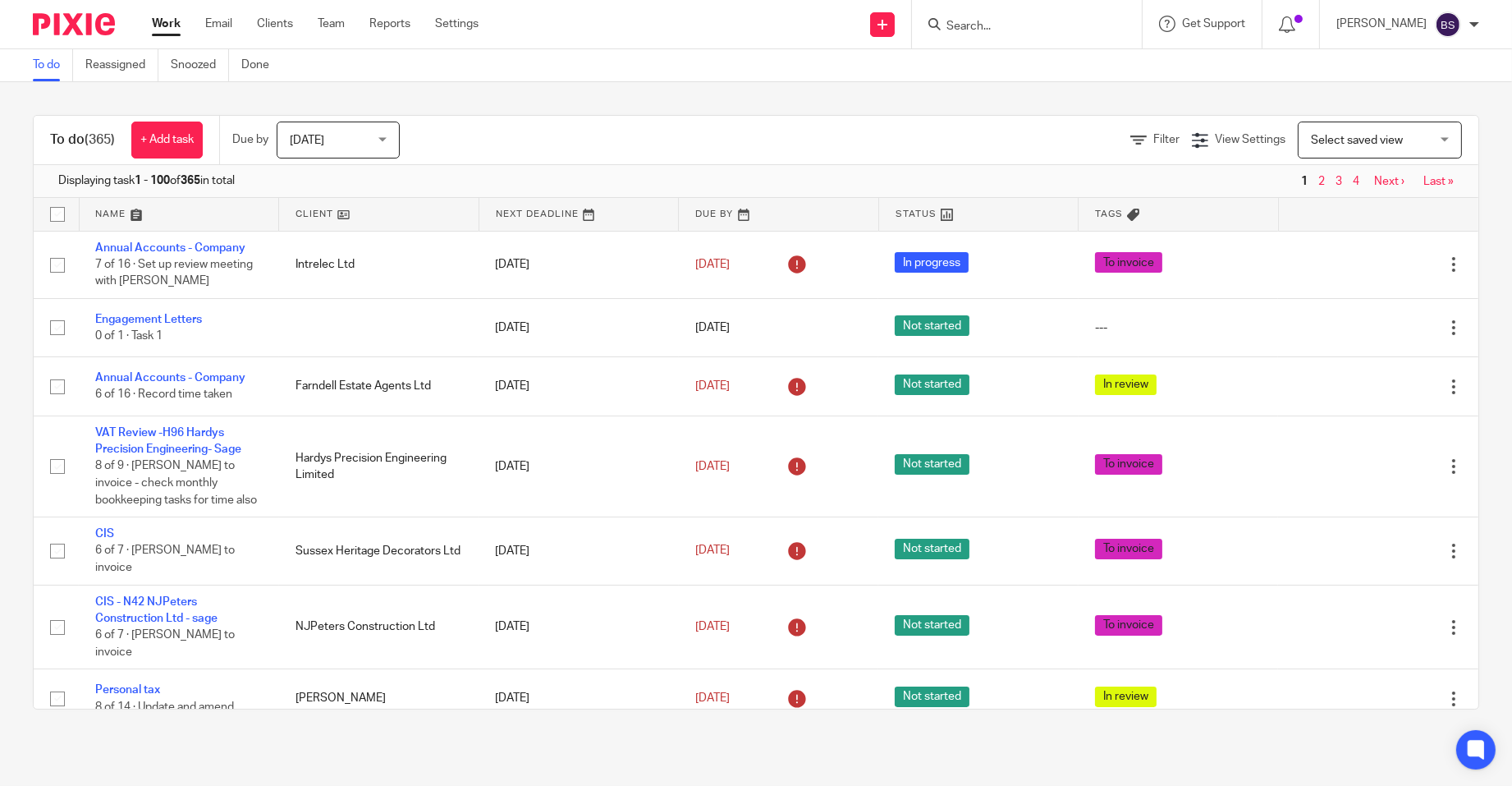
click at [162, 26] on link "Work" at bounding box center [166, 24] width 29 height 17
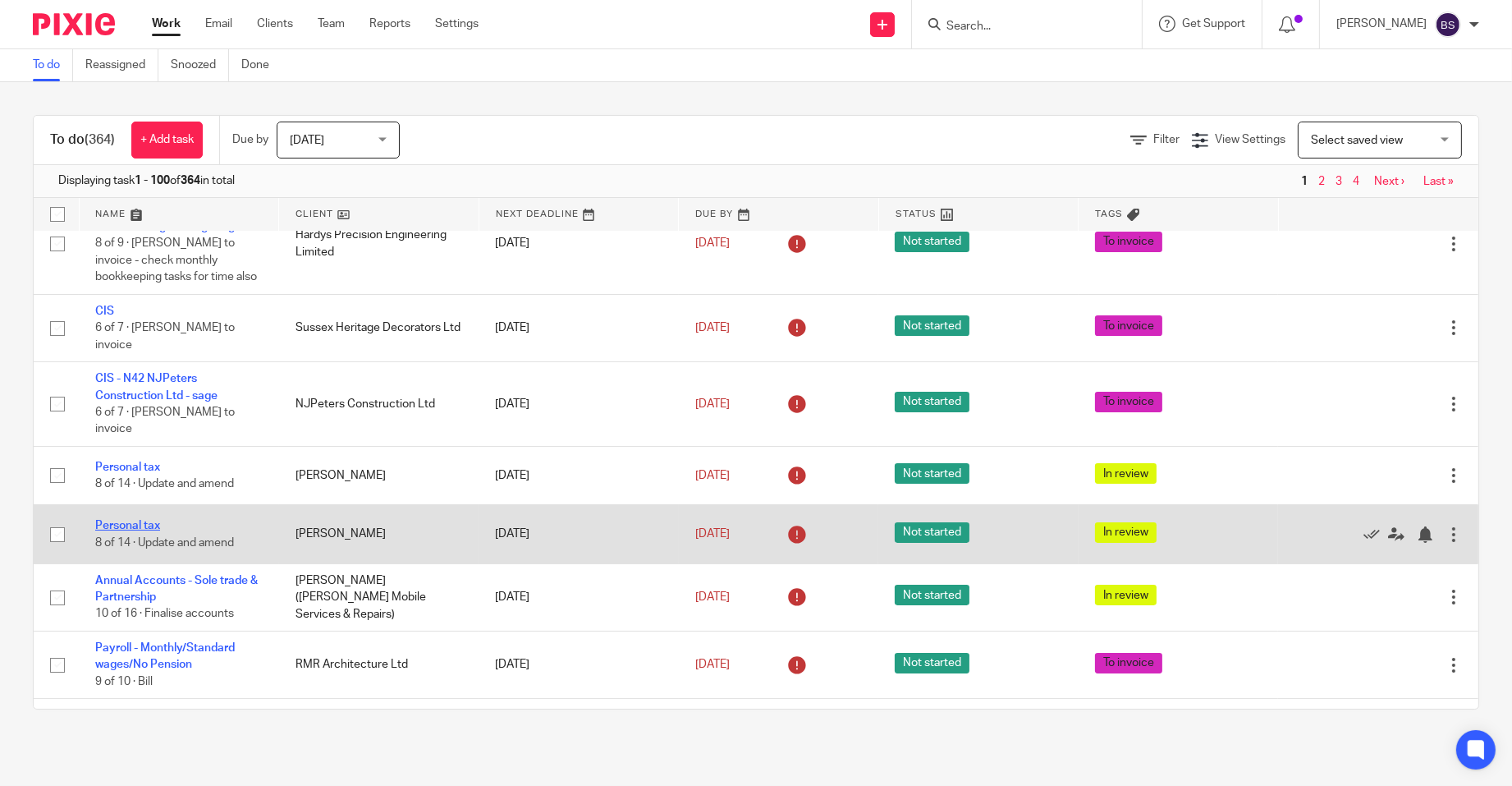
scroll to position [246, 0]
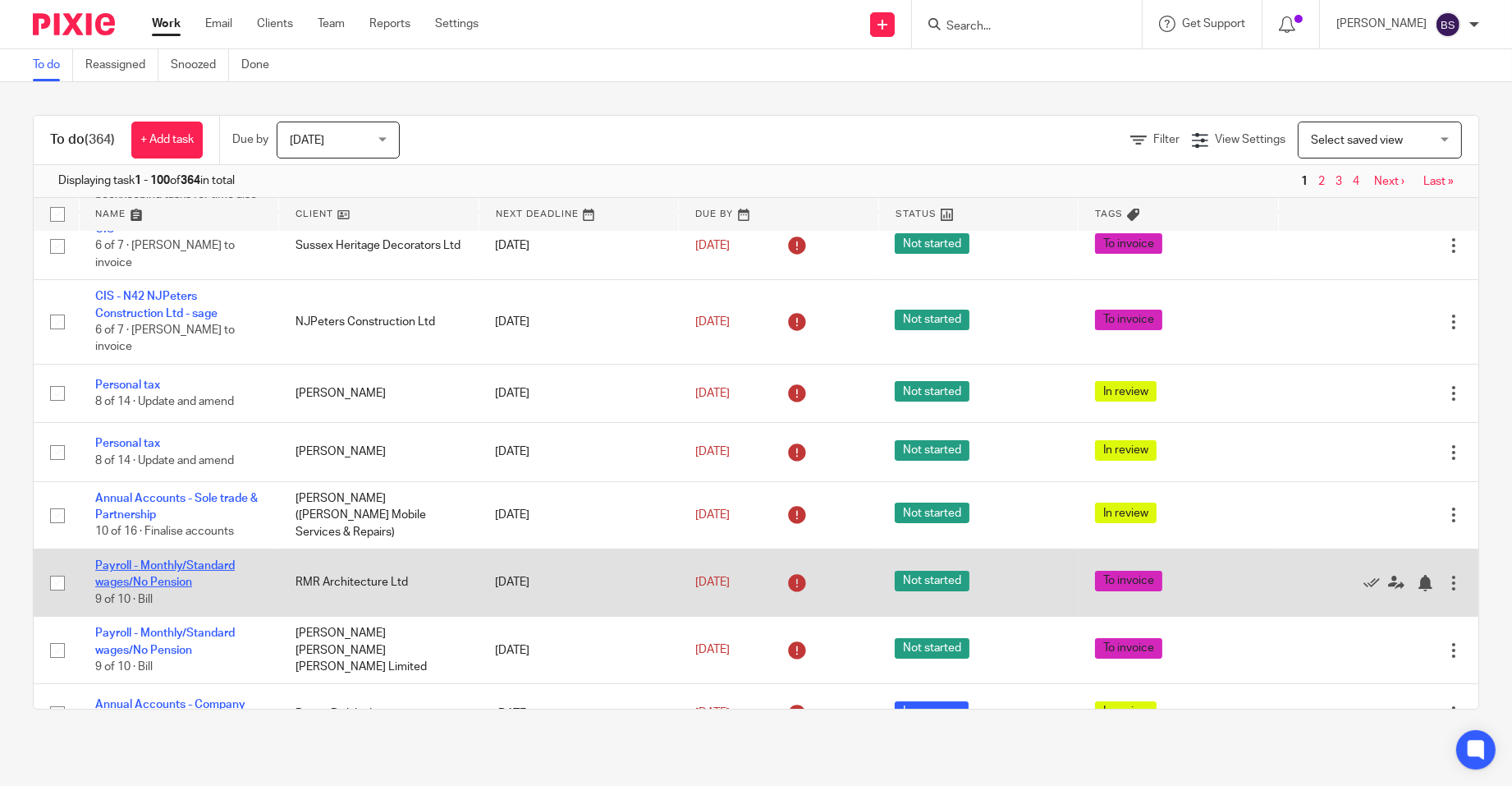
click at [157, 580] on link "Payroll - Monthly/Standard wages/No Pension" at bounding box center [165, 574] width 139 height 28
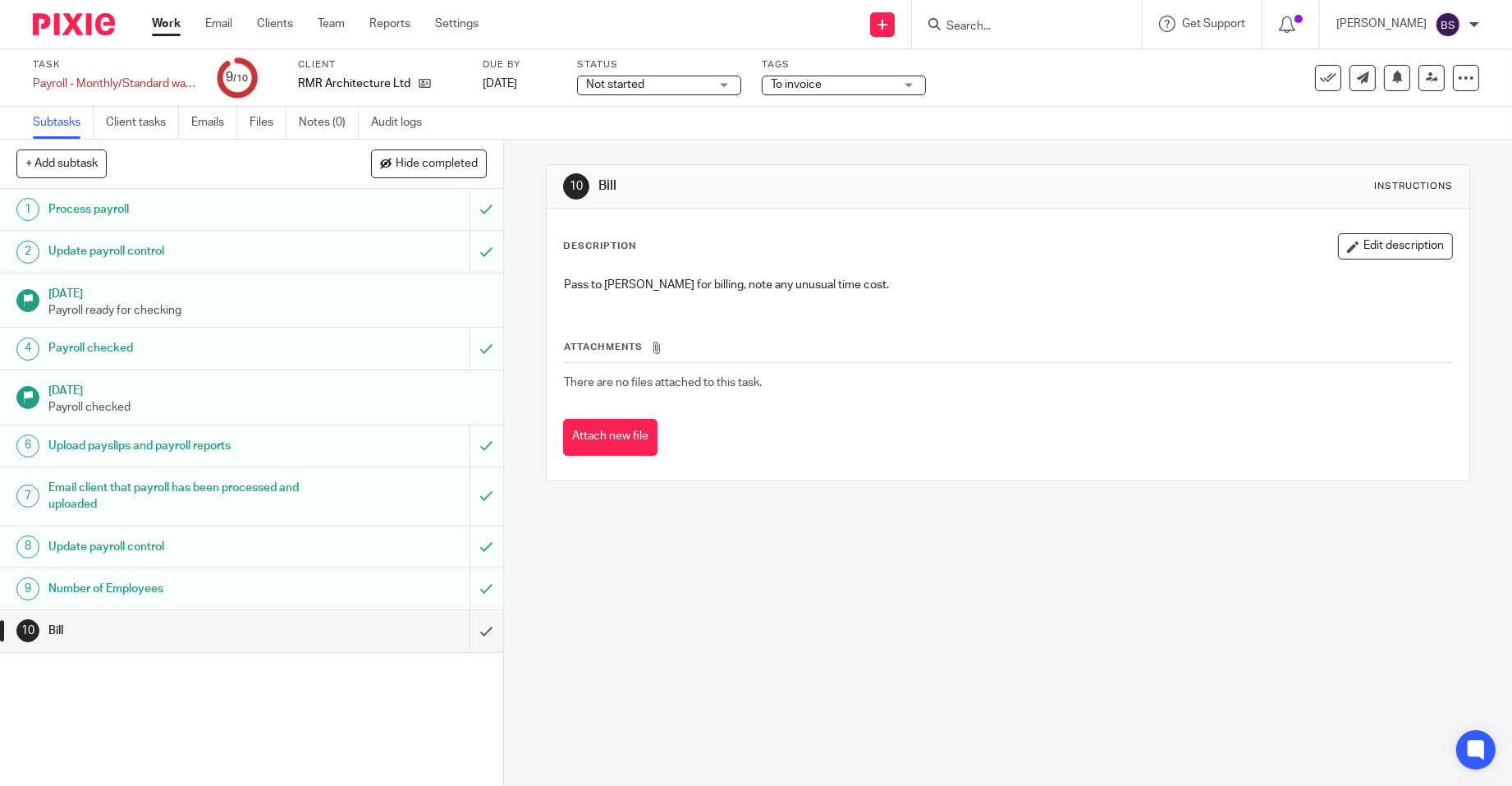
click at [84, 587] on h1 "Number of Employees" at bounding box center [184, 589] width 270 height 25
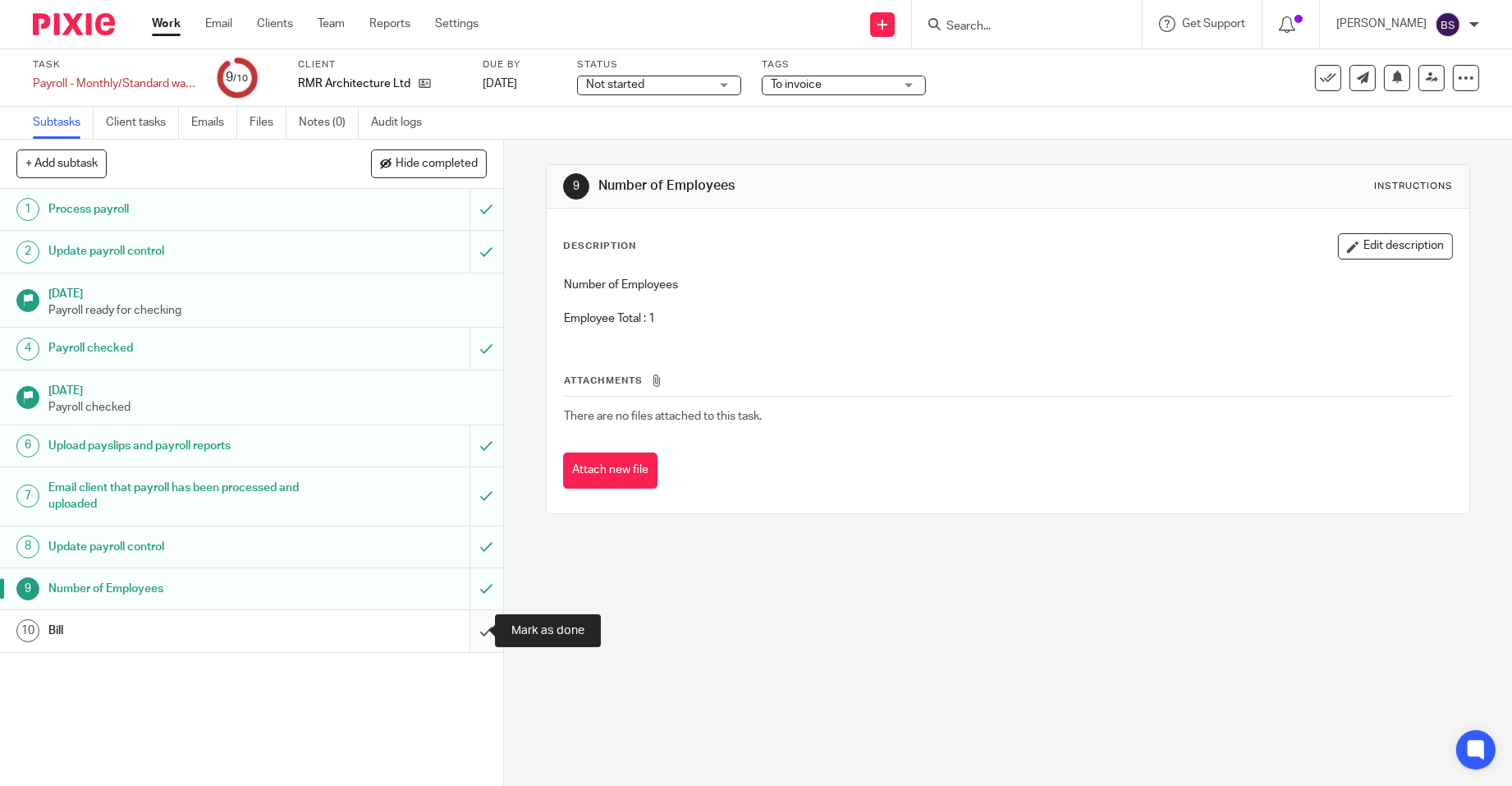
click at [463, 637] on input "submit" at bounding box center [252, 631] width 503 height 41
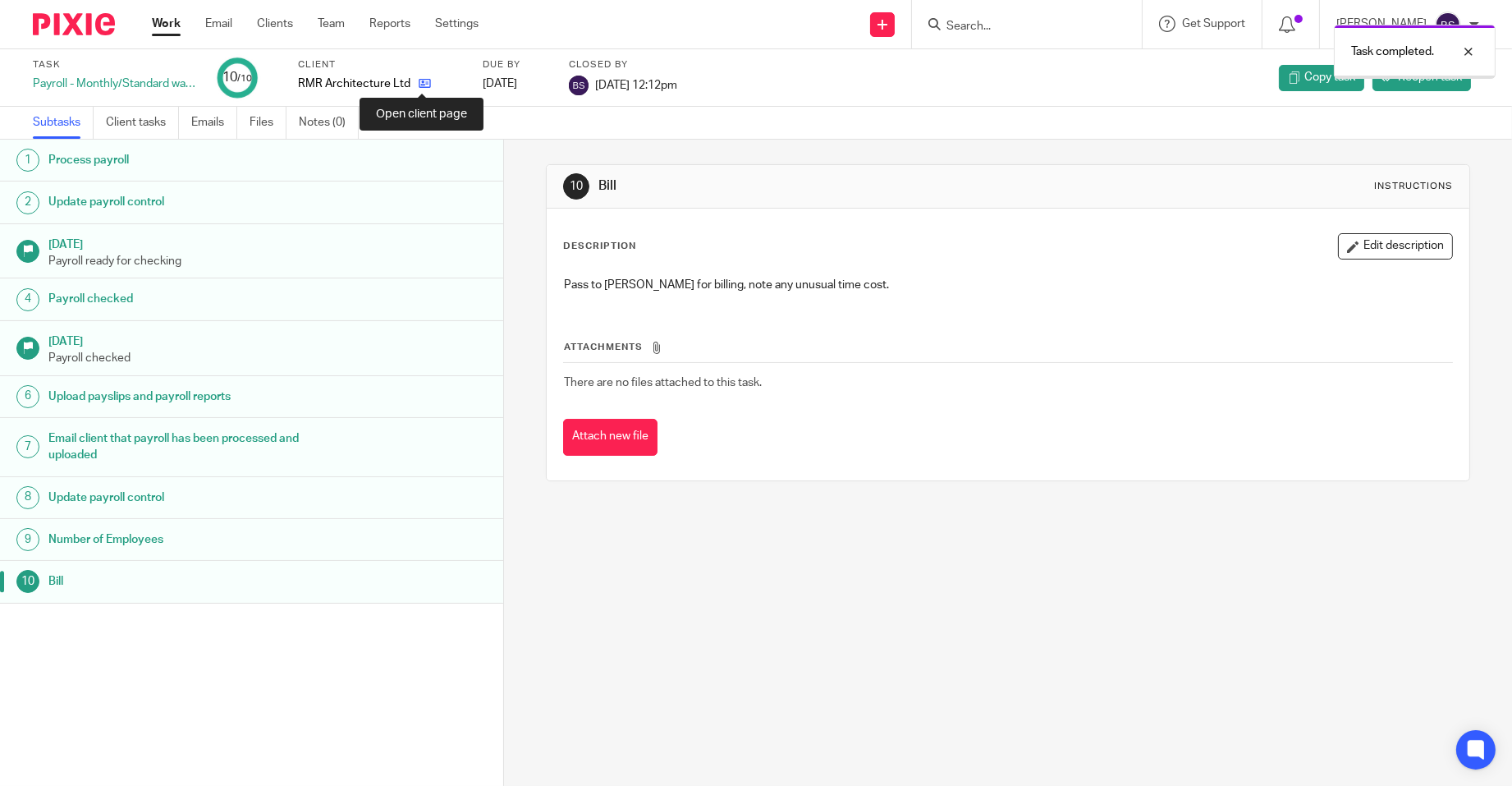
click at [426, 82] on icon at bounding box center [425, 83] width 12 height 12
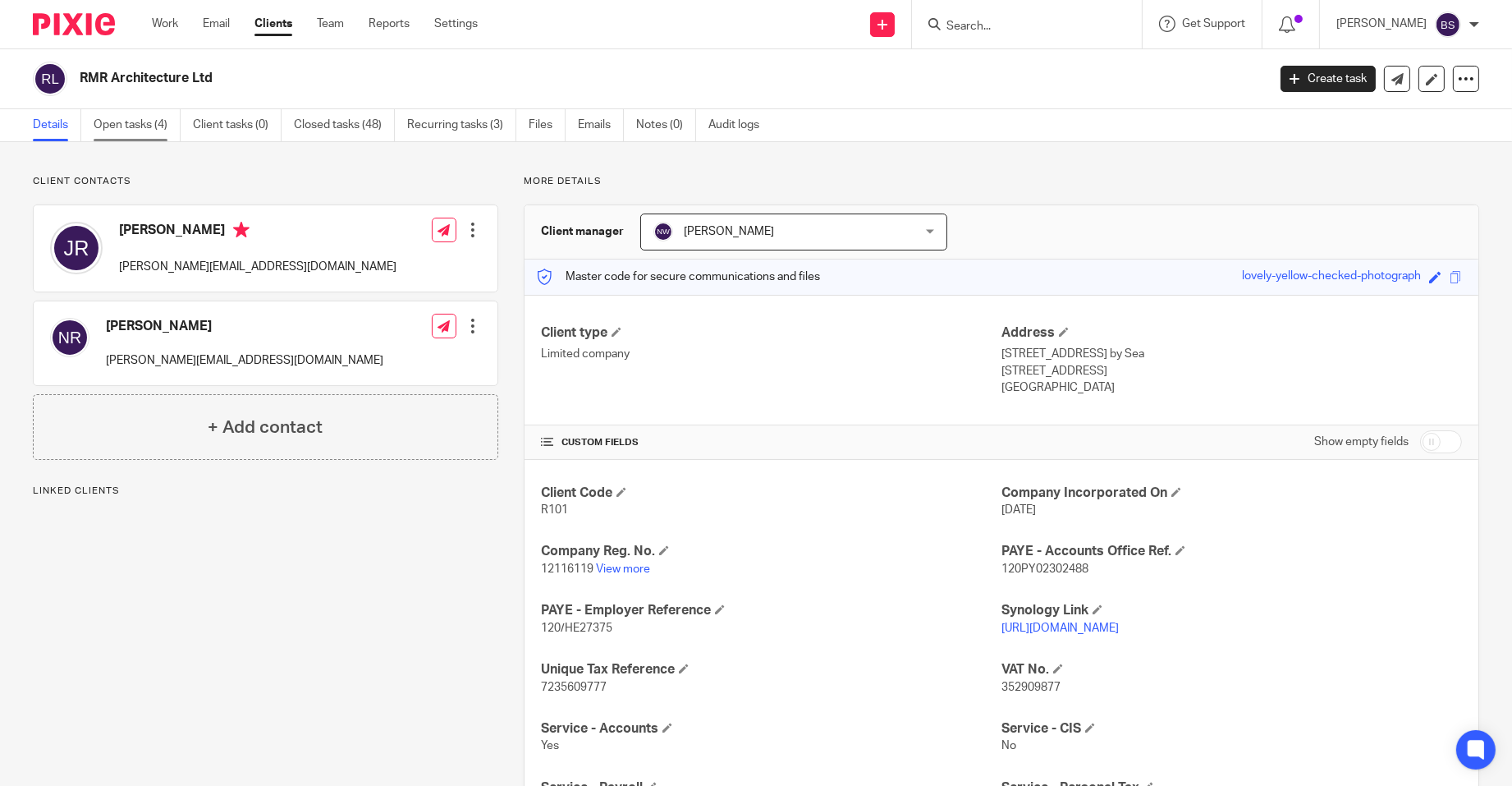
click at [140, 119] on link "Open tasks (4)" at bounding box center [137, 125] width 87 height 32
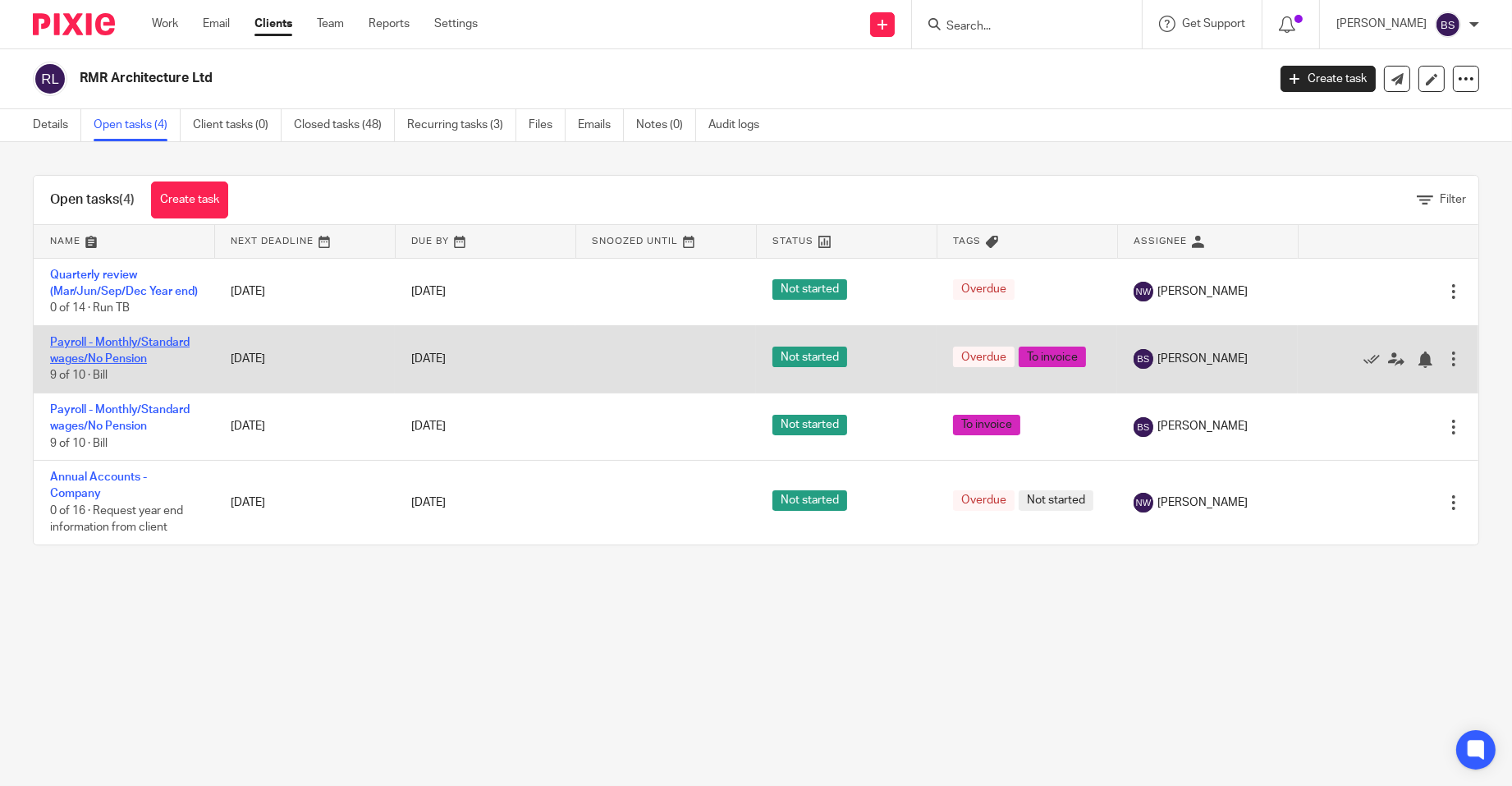
click at [75, 365] on link "Payroll - Monthly/Standard wages/No Pension" at bounding box center [120, 351] width 139 height 28
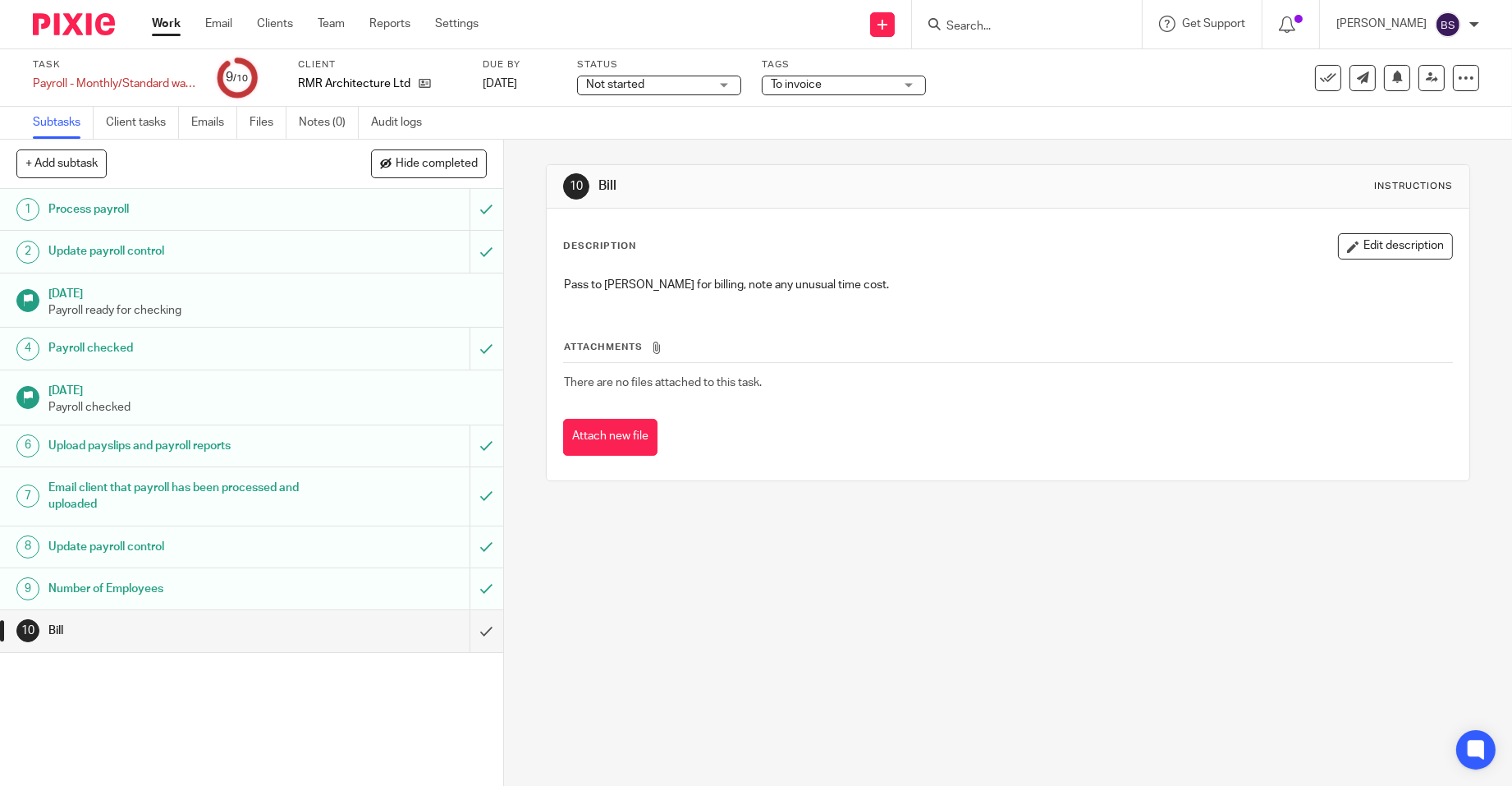
click at [109, 586] on h1 "Number of Employees" at bounding box center [184, 589] width 270 height 25
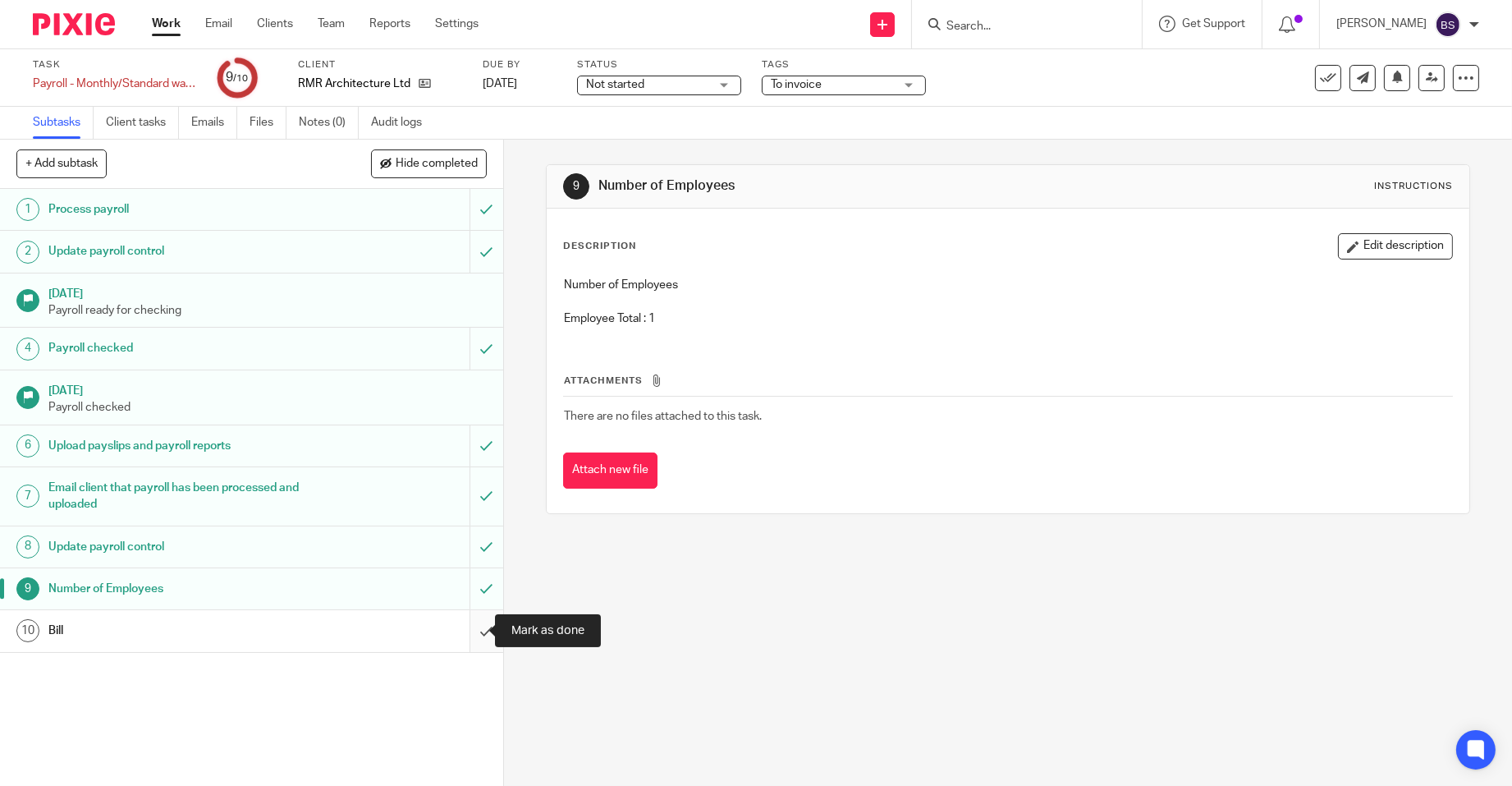
click at [470, 624] on input "submit" at bounding box center [252, 631] width 503 height 41
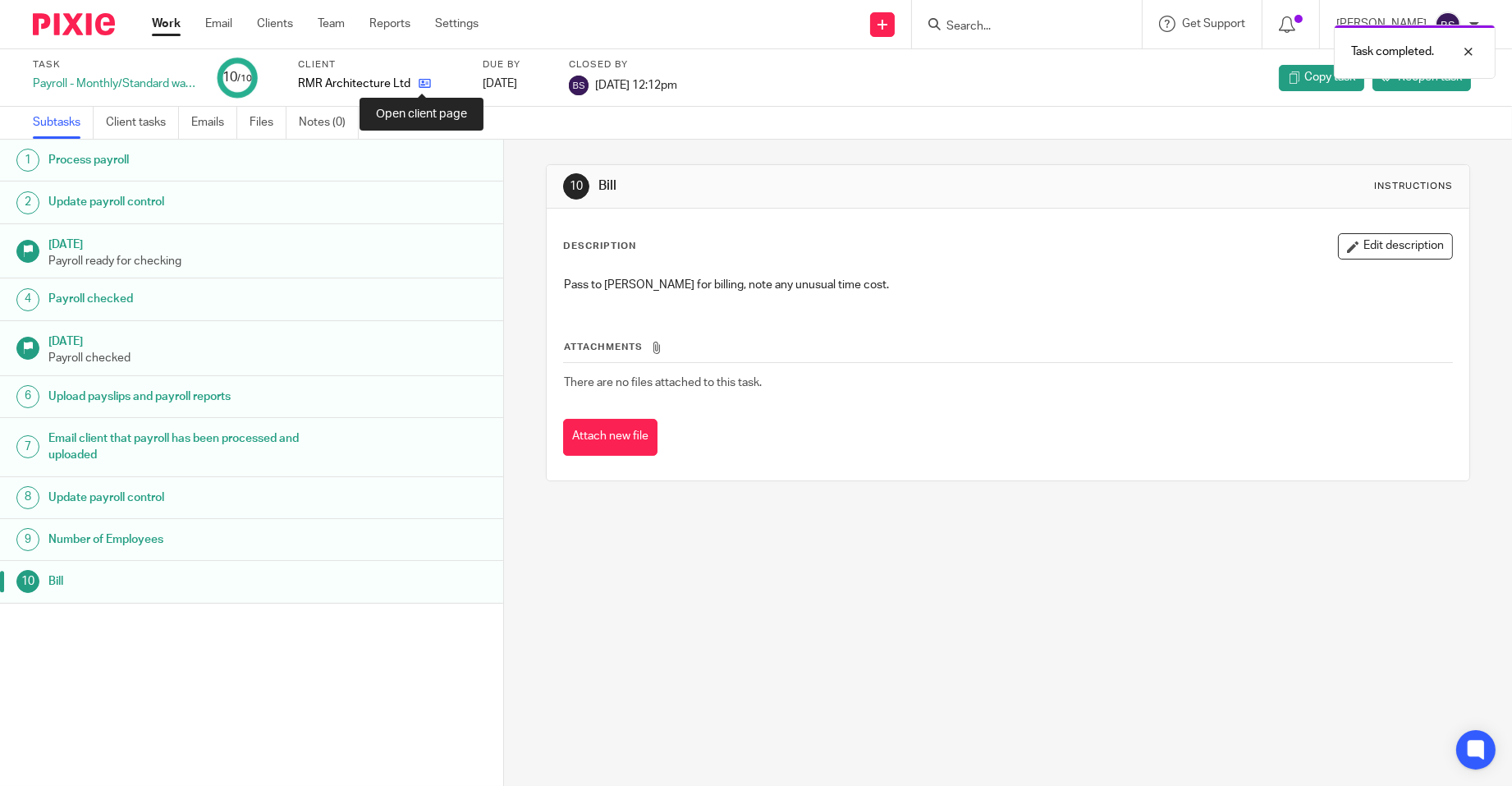
click at [421, 80] on icon at bounding box center [425, 83] width 12 height 12
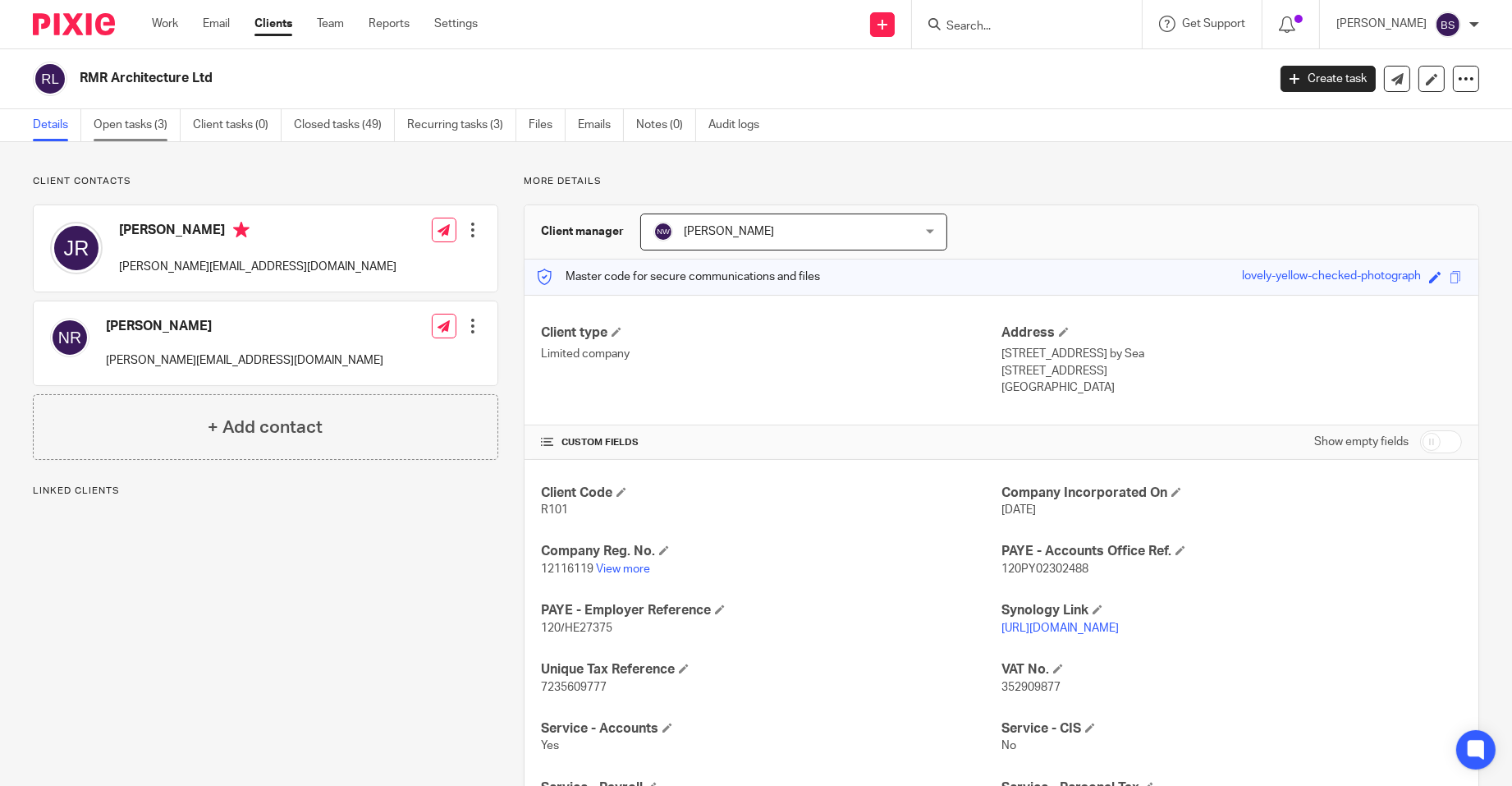
click at [146, 123] on link "Open tasks (3)" at bounding box center [137, 125] width 87 height 32
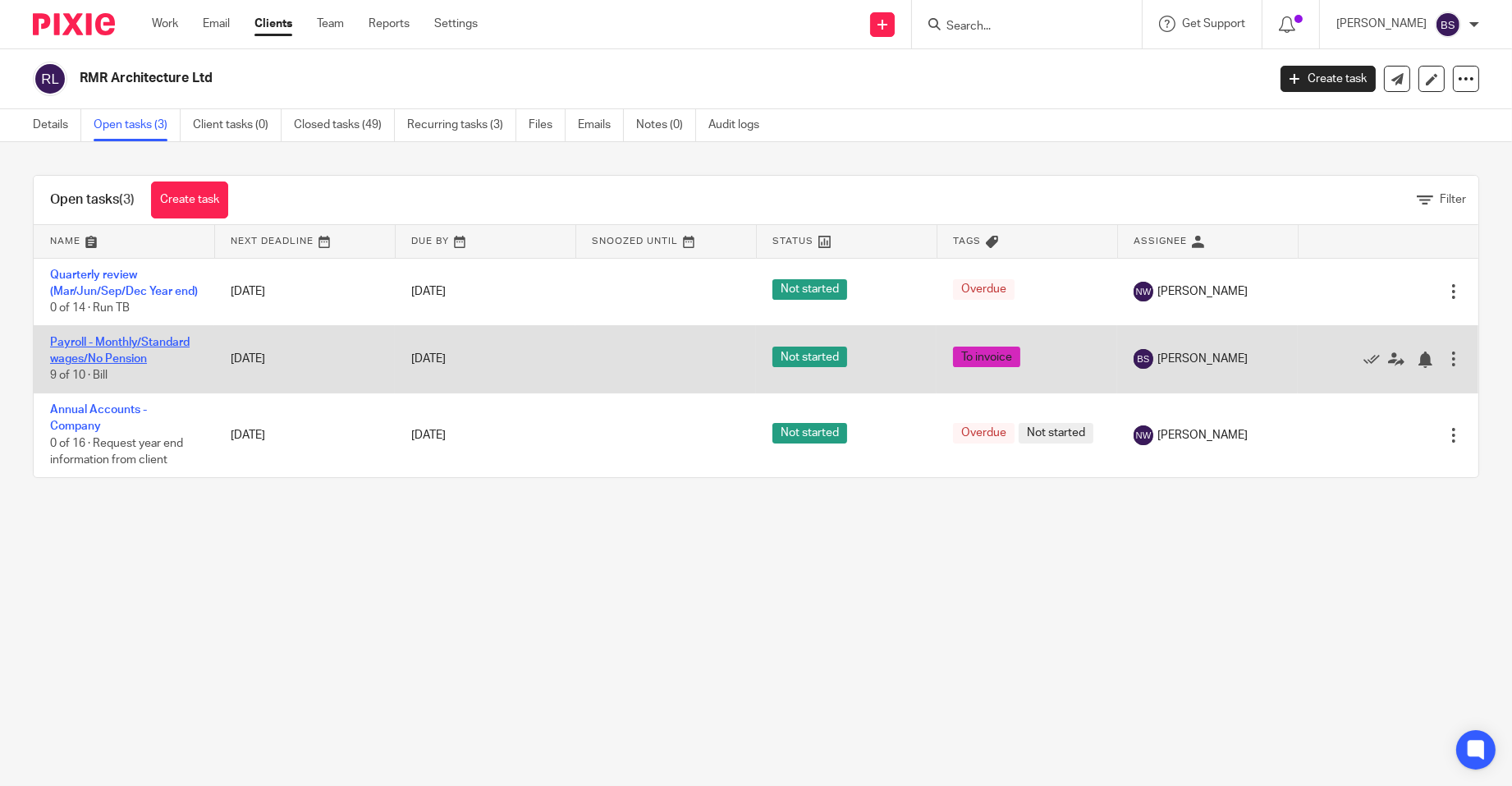
click at [99, 361] on link "Payroll - Monthly/Standard wages/No Pension" at bounding box center [120, 351] width 139 height 28
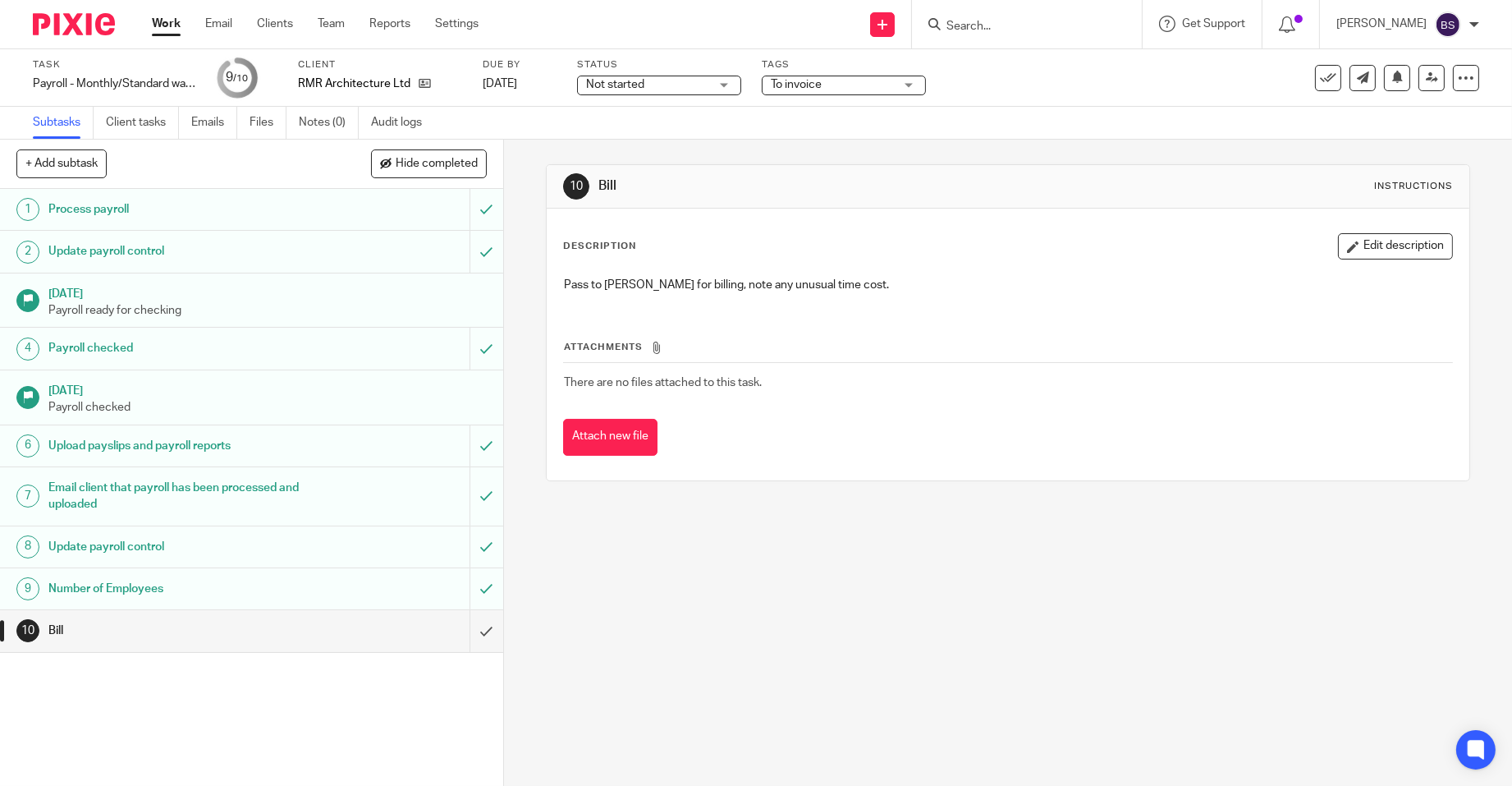
click at [87, 579] on h1 "Number of Employees" at bounding box center [184, 589] width 270 height 25
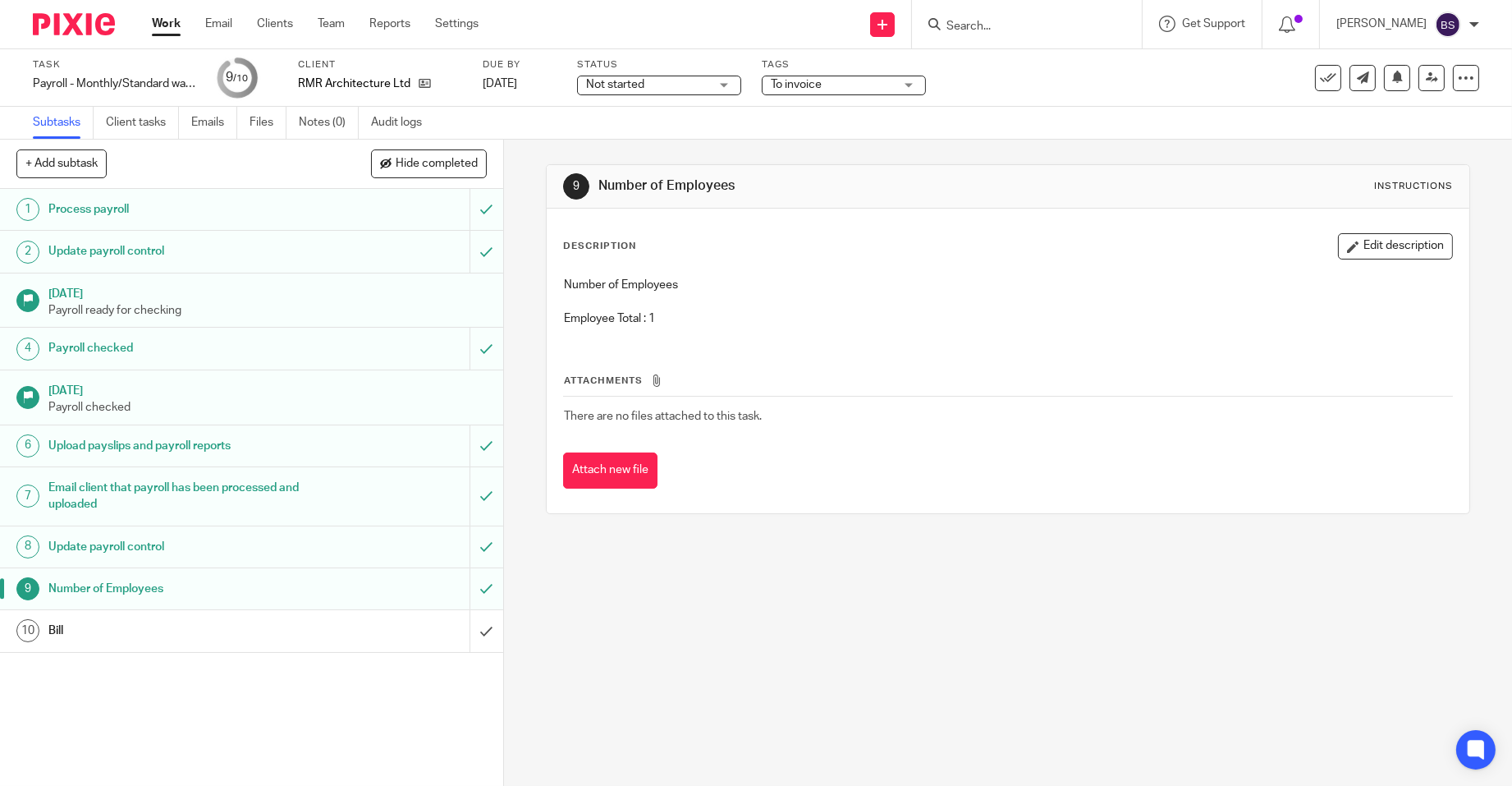
click at [463, 635] on input "submit" at bounding box center [252, 631] width 503 height 41
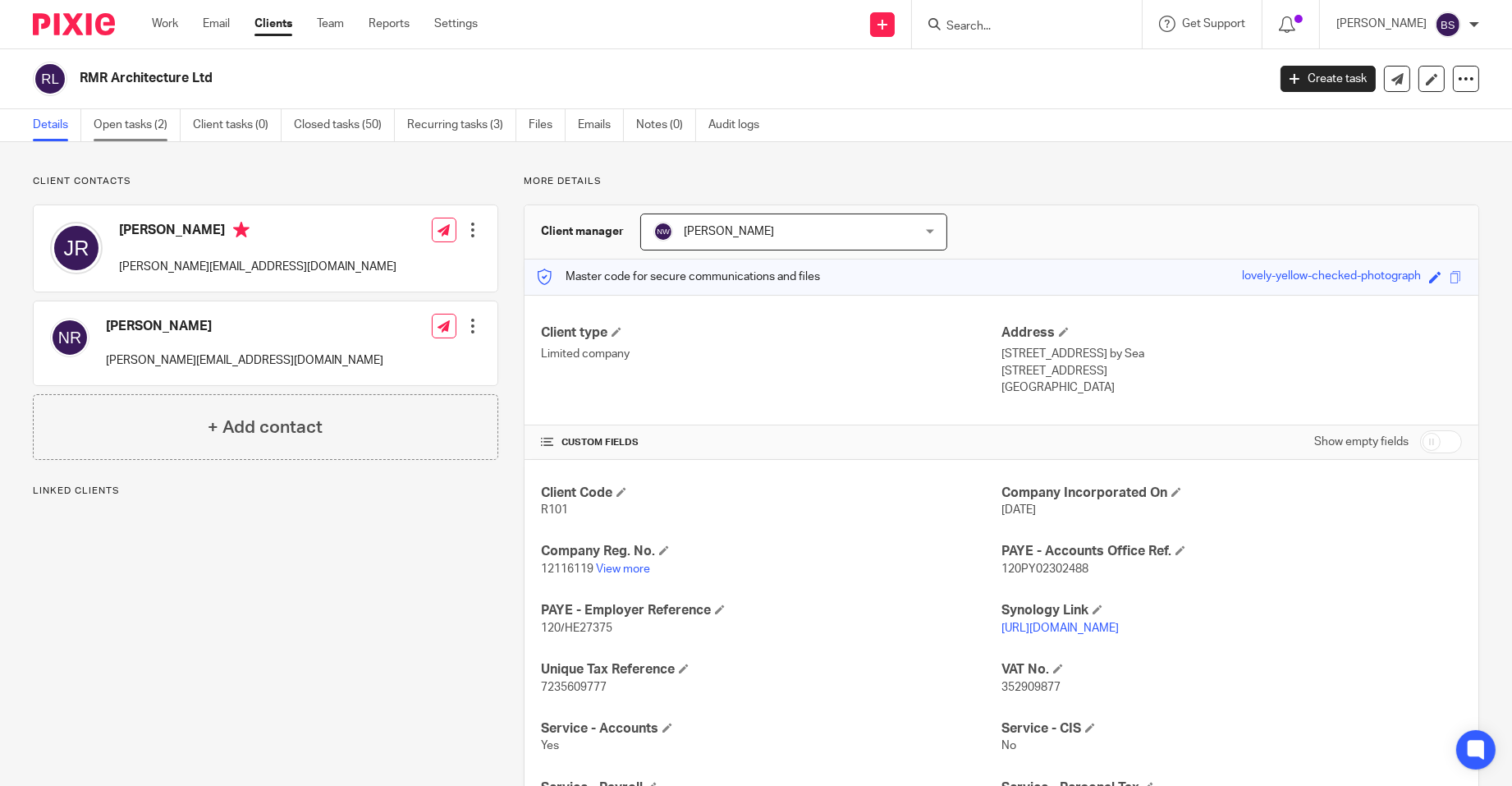
click at [142, 123] on link "Open tasks (2)" at bounding box center [137, 125] width 87 height 32
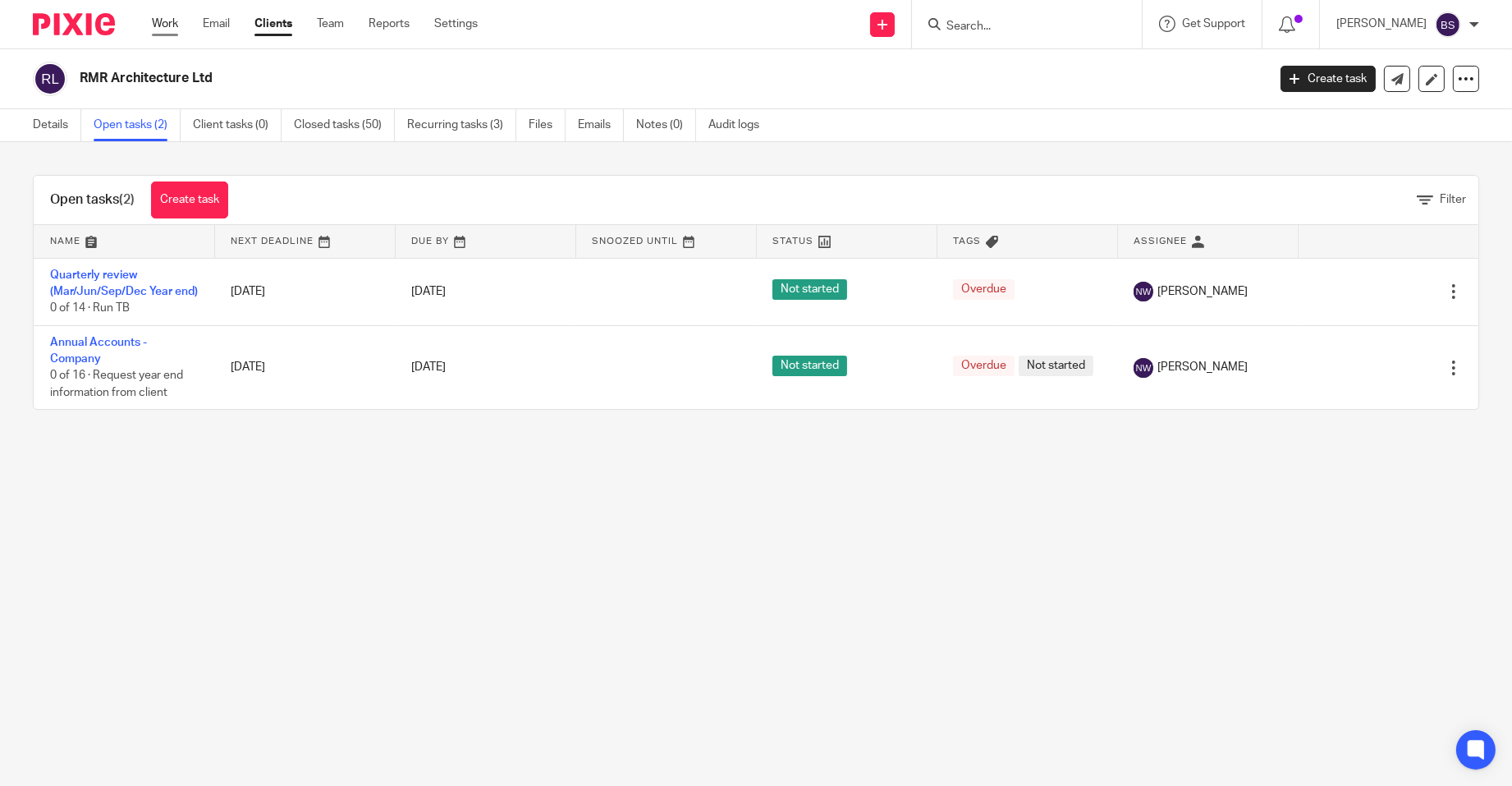
click at [177, 26] on link "Work" at bounding box center [165, 24] width 26 height 17
